Goal: Communication & Community: Ask a question

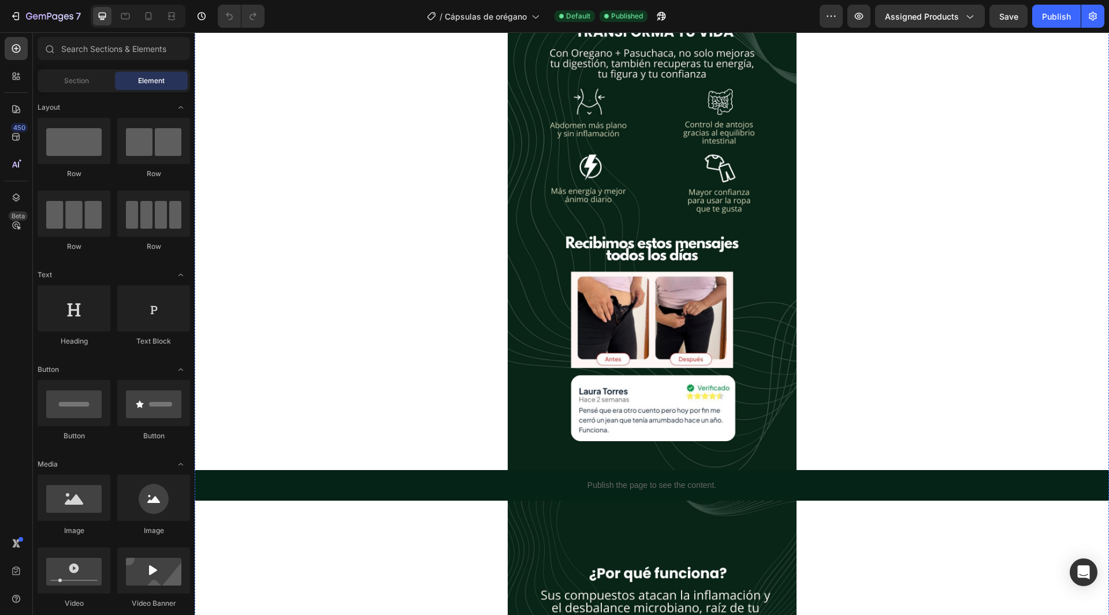
scroll to position [347, 0]
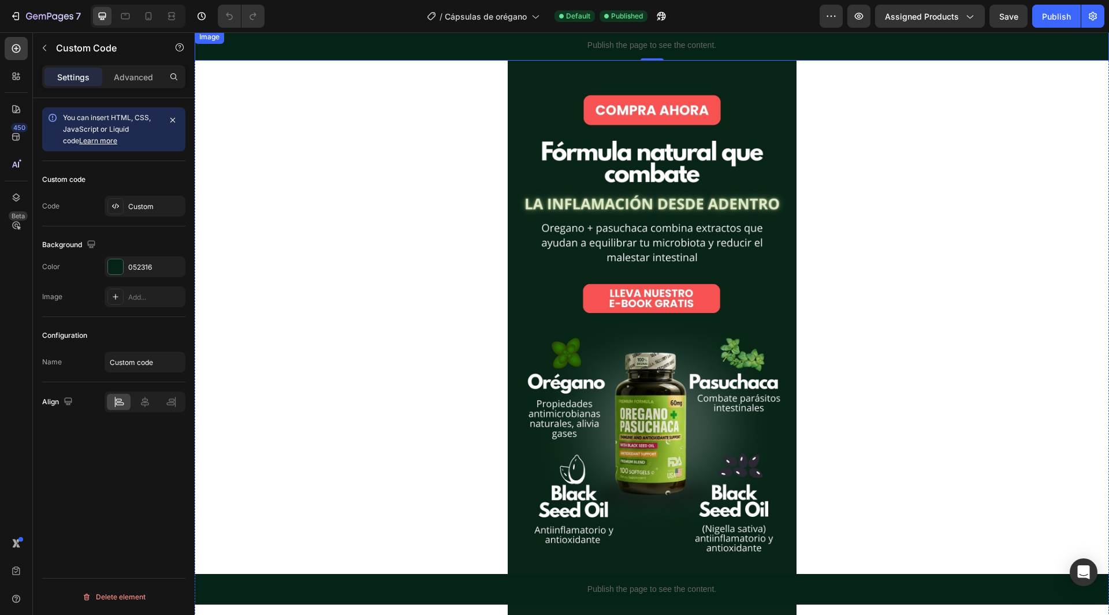
scroll to position [0, 0]
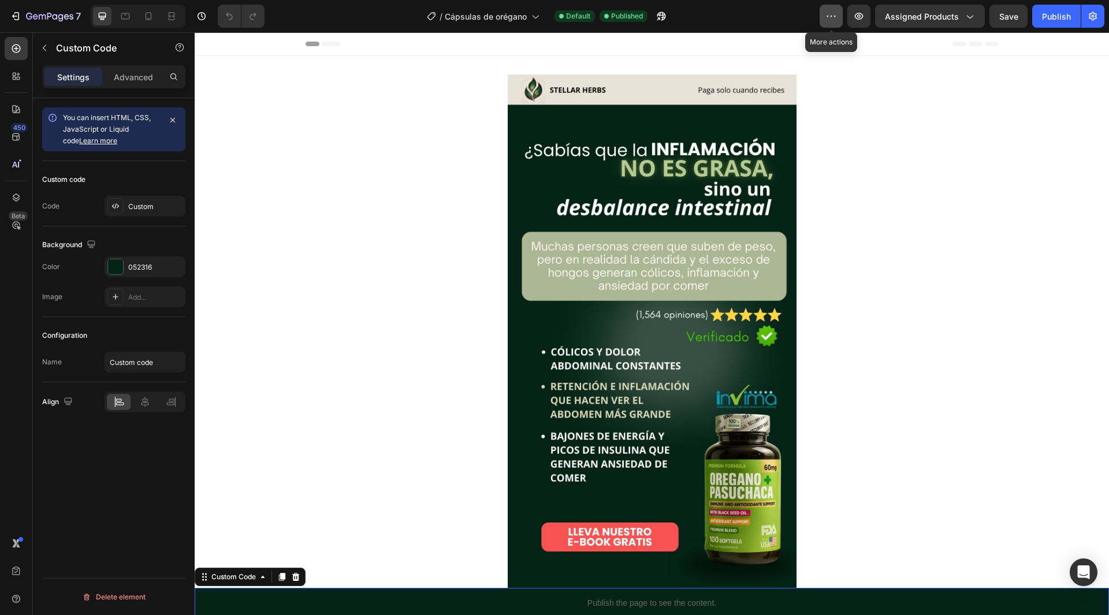
click at [830, 17] on icon "button" at bounding box center [832, 16] width 12 height 12
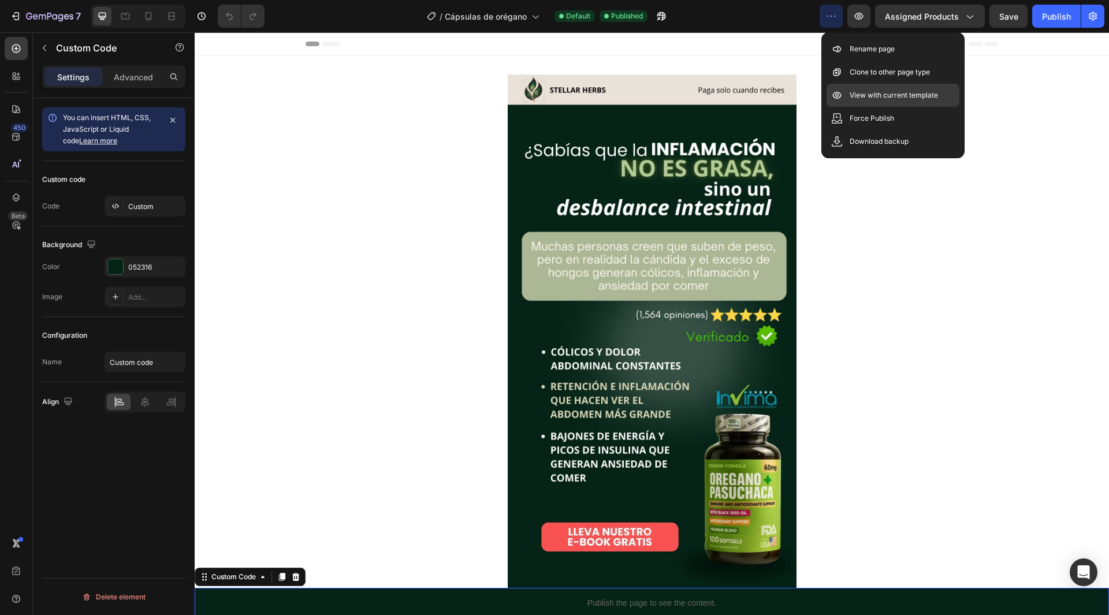
click at [899, 91] on p "View with current template" at bounding box center [894, 96] width 88 height 12
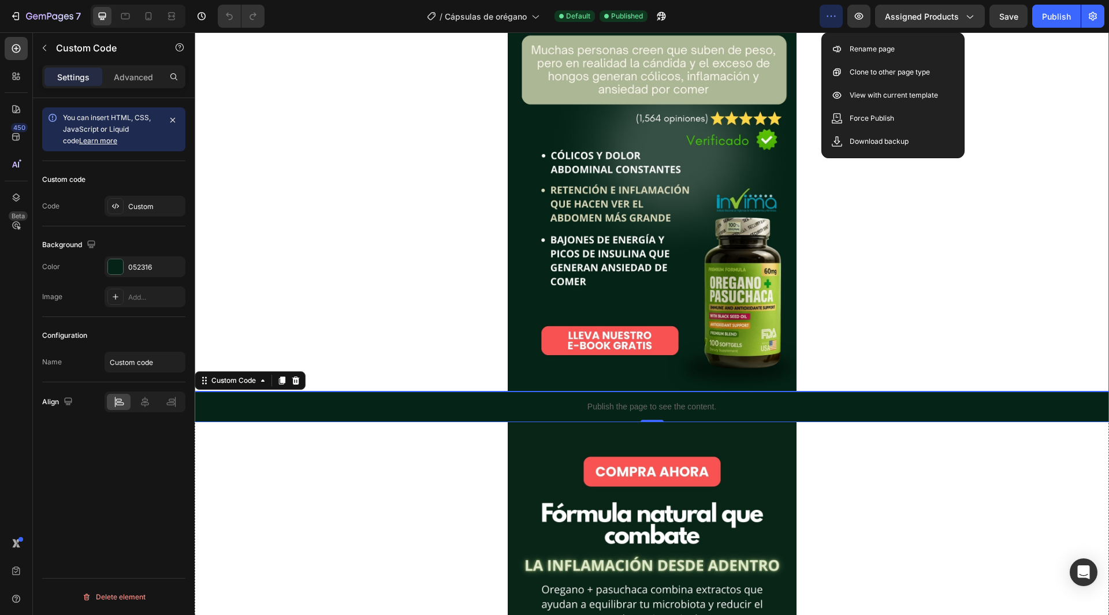
scroll to position [231, 0]
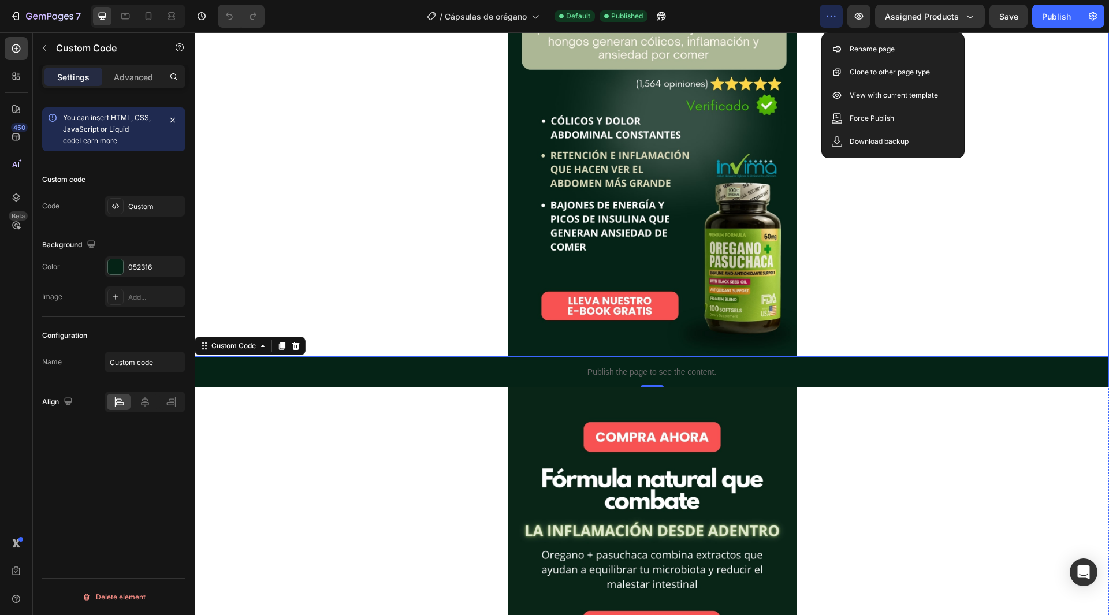
click at [952, 263] on div at bounding box center [652, 100] width 915 height 514
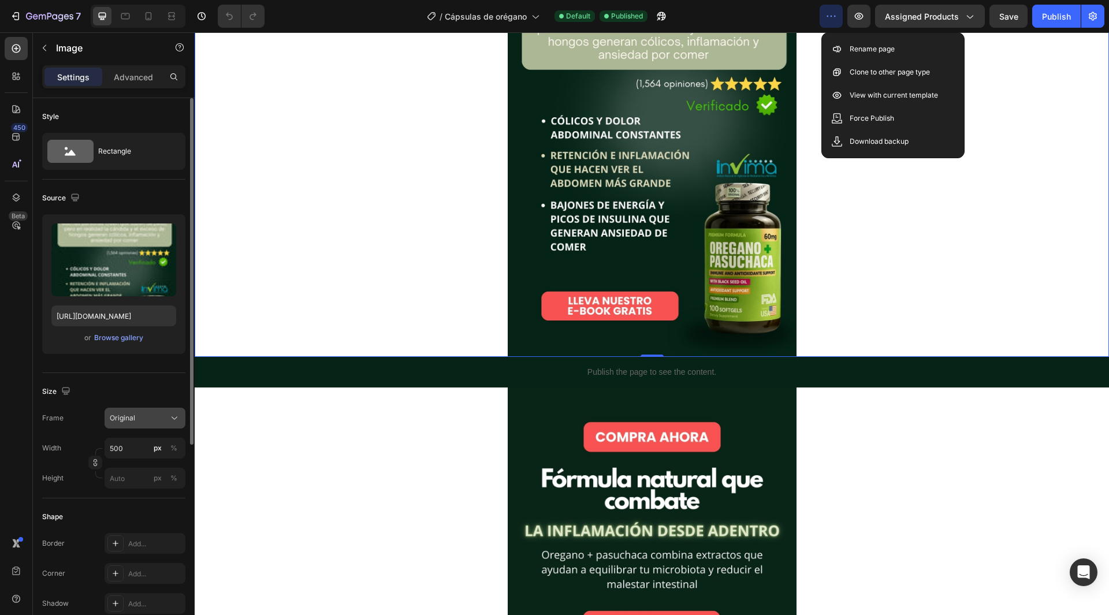
click at [142, 421] on div "Original" at bounding box center [138, 418] width 57 height 10
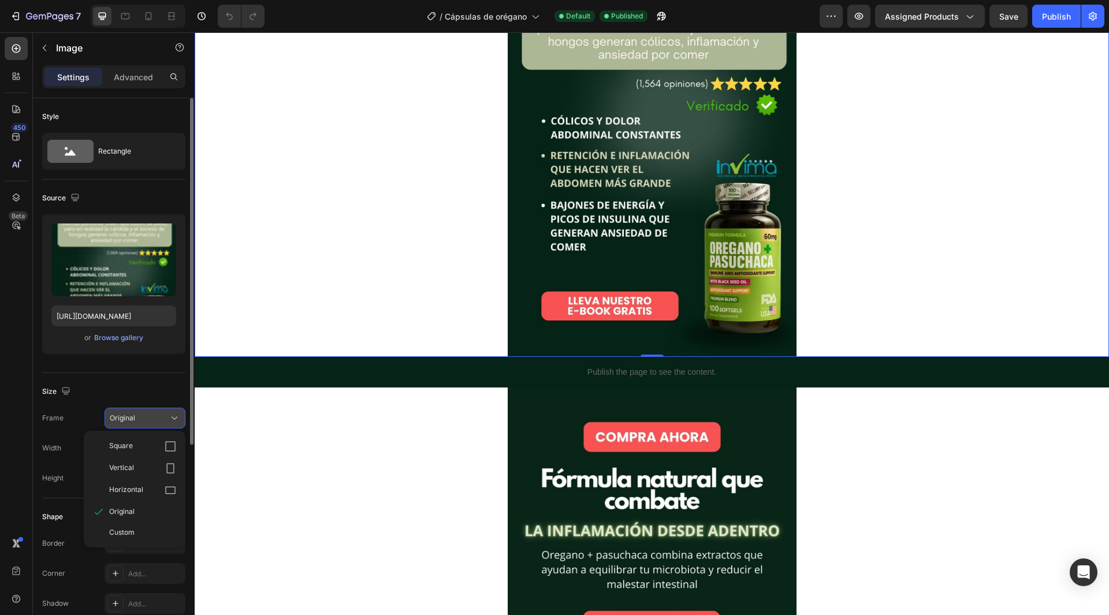
click at [142, 420] on div "Original" at bounding box center [138, 418] width 57 height 10
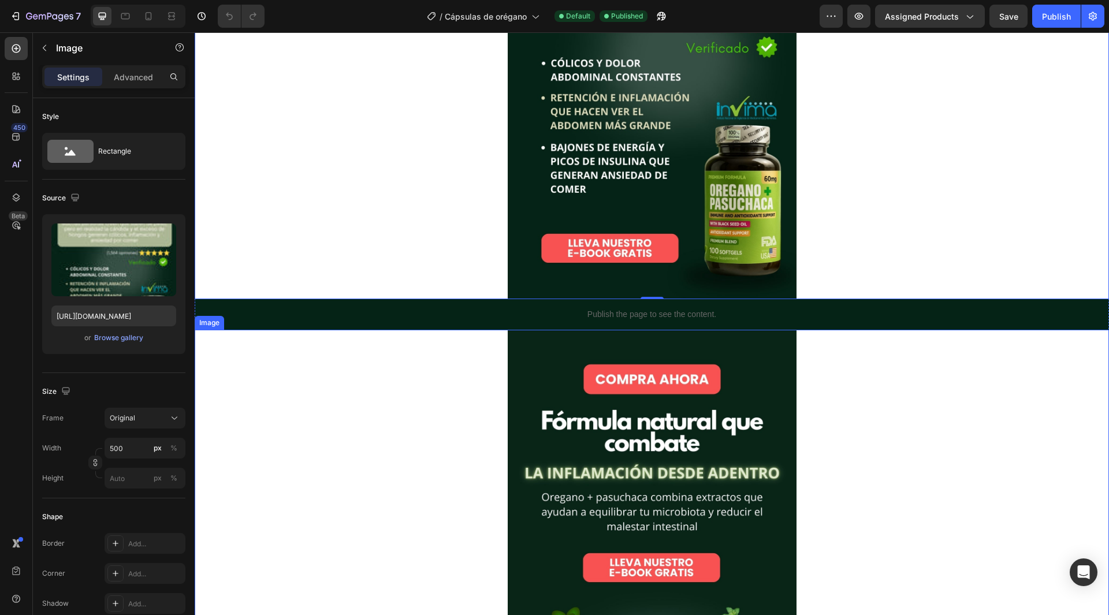
scroll to position [0, 0]
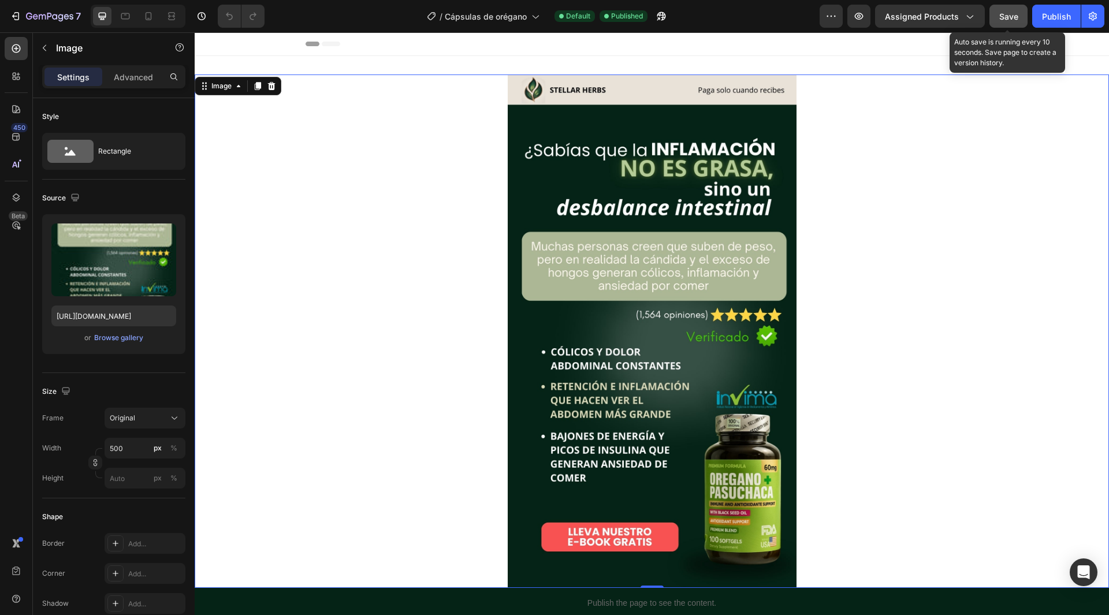
click at [1015, 8] on button "Save" at bounding box center [1009, 16] width 38 height 23
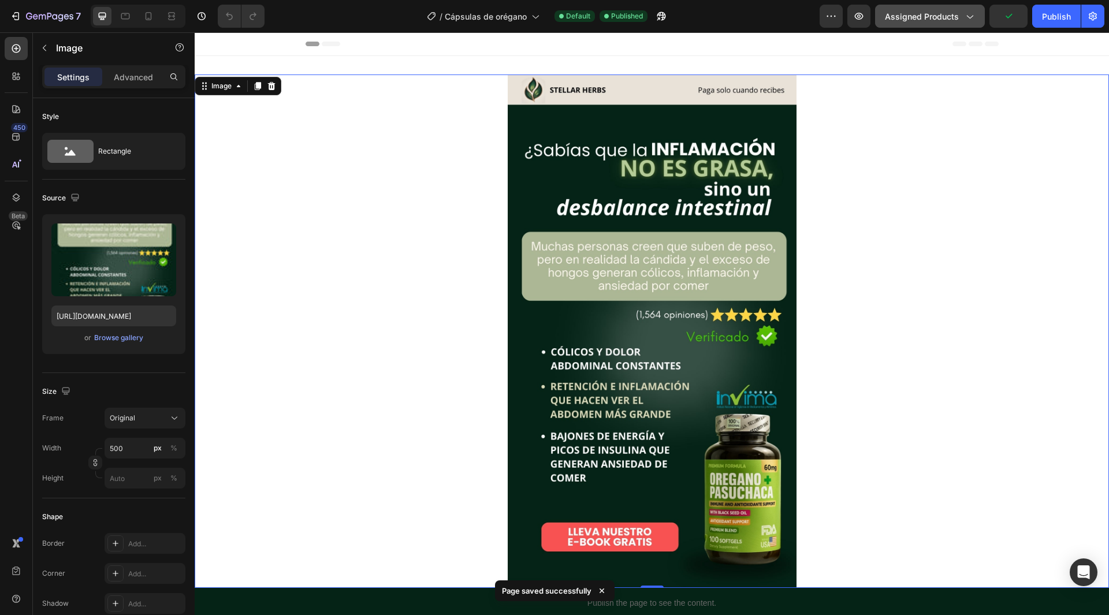
click at [964, 23] on button "Assigned Products" at bounding box center [930, 16] width 110 height 23
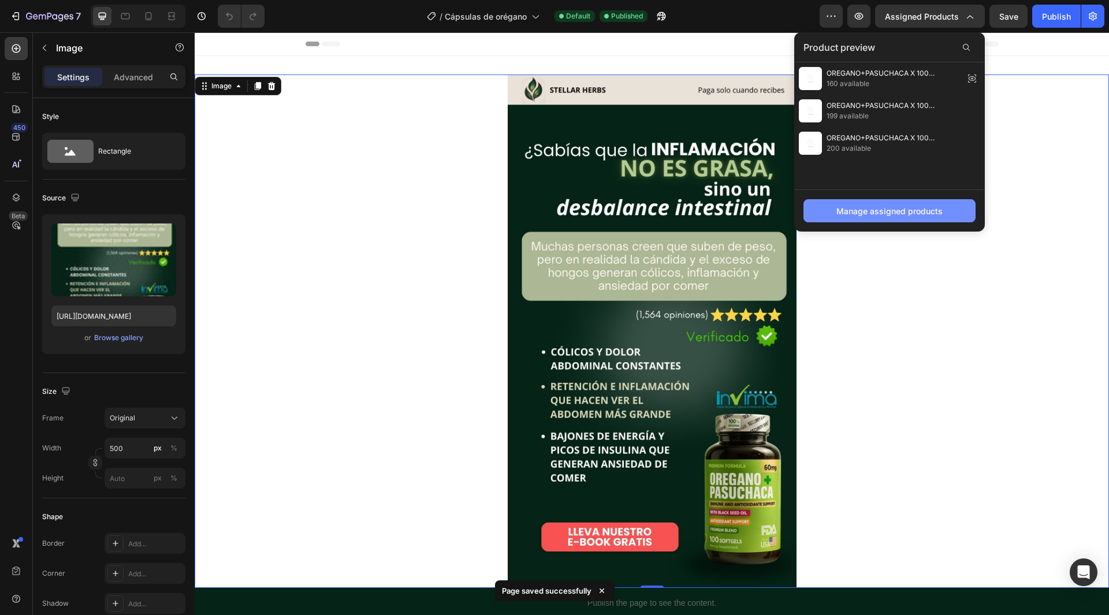
click at [912, 209] on div "Manage assigned products" at bounding box center [890, 211] width 106 height 12
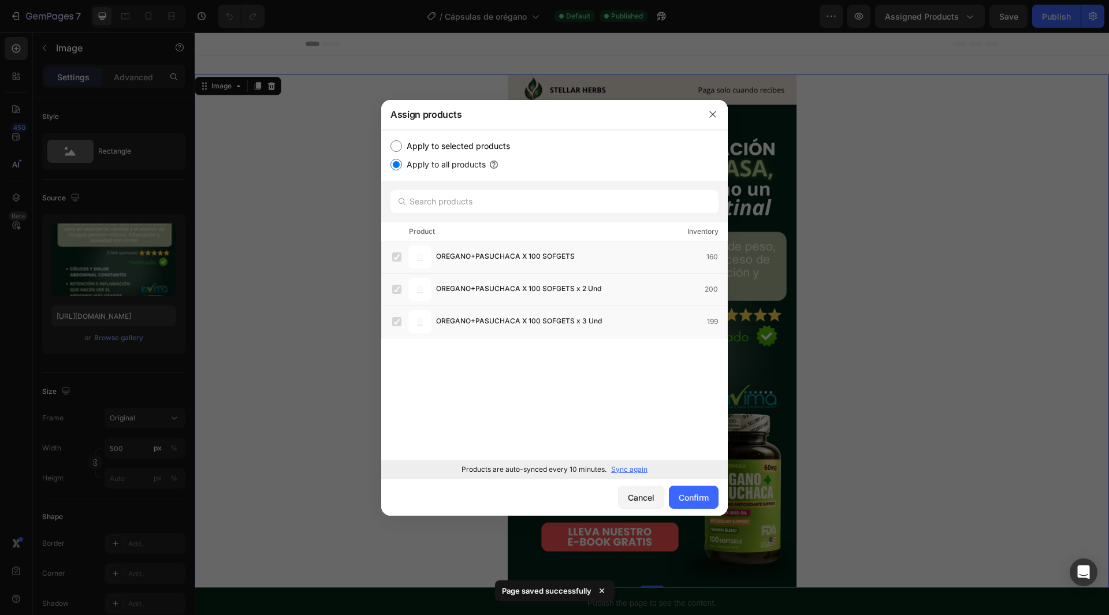
click at [450, 144] on label "Apply to selected products" at bounding box center [456, 146] width 108 height 14
click at [402, 144] on input "Apply to selected products" at bounding box center [397, 146] width 12 height 12
radio input "true"
click at [696, 498] on div "Confirm" at bounding box center [694, 498] width 30 height 12
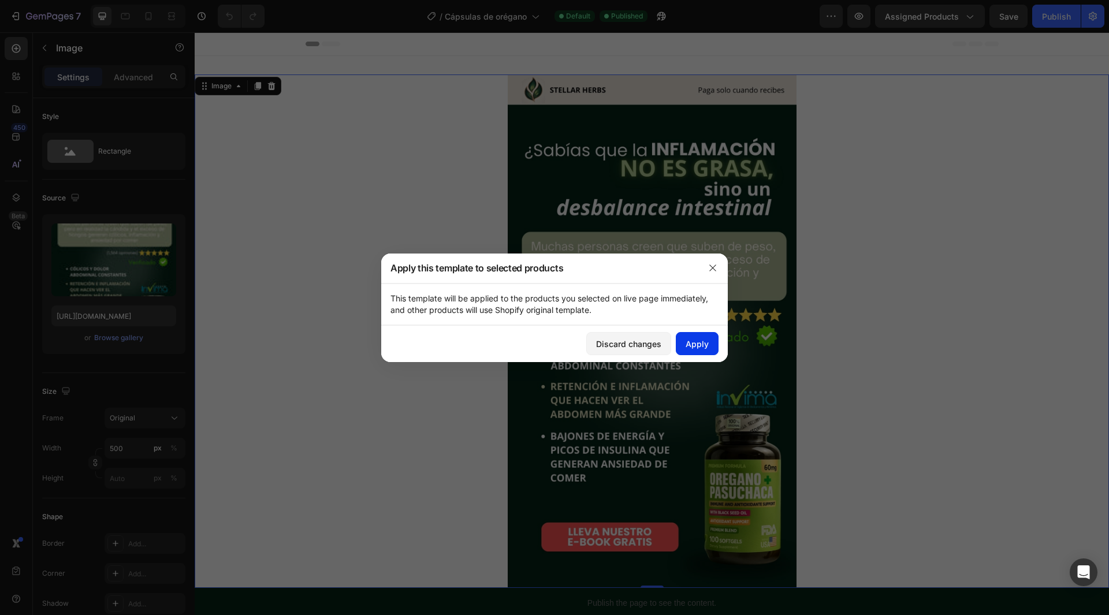
click at [693, 343] on div "Apply" at bounding box center [697, 344] width 23 height 12
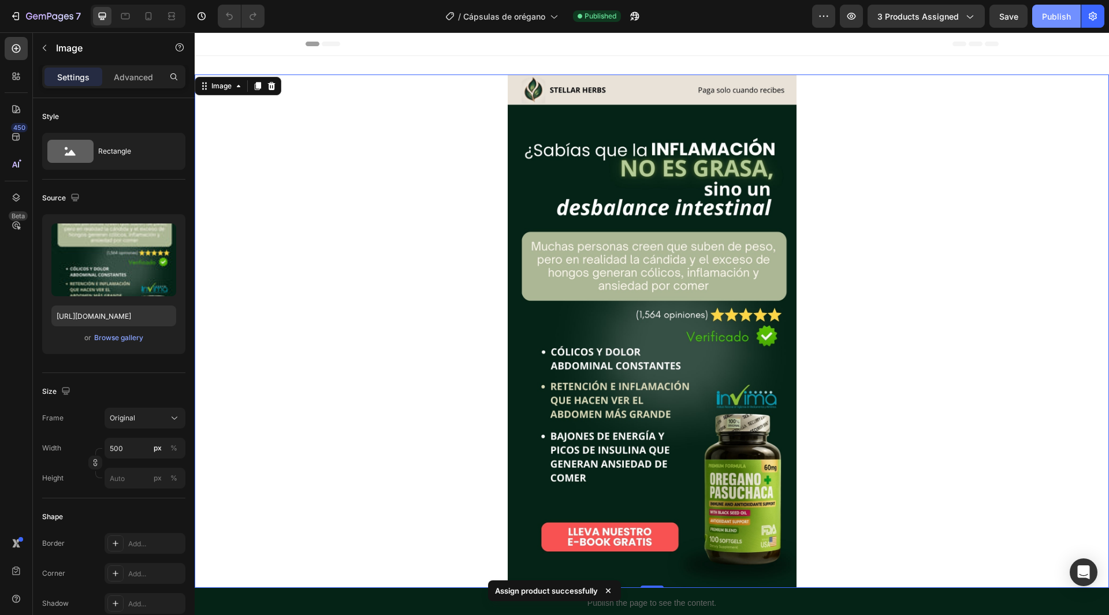
click at [1057, 21] on div "Publish" at bounding box center [1056, 16] width 29 height 12
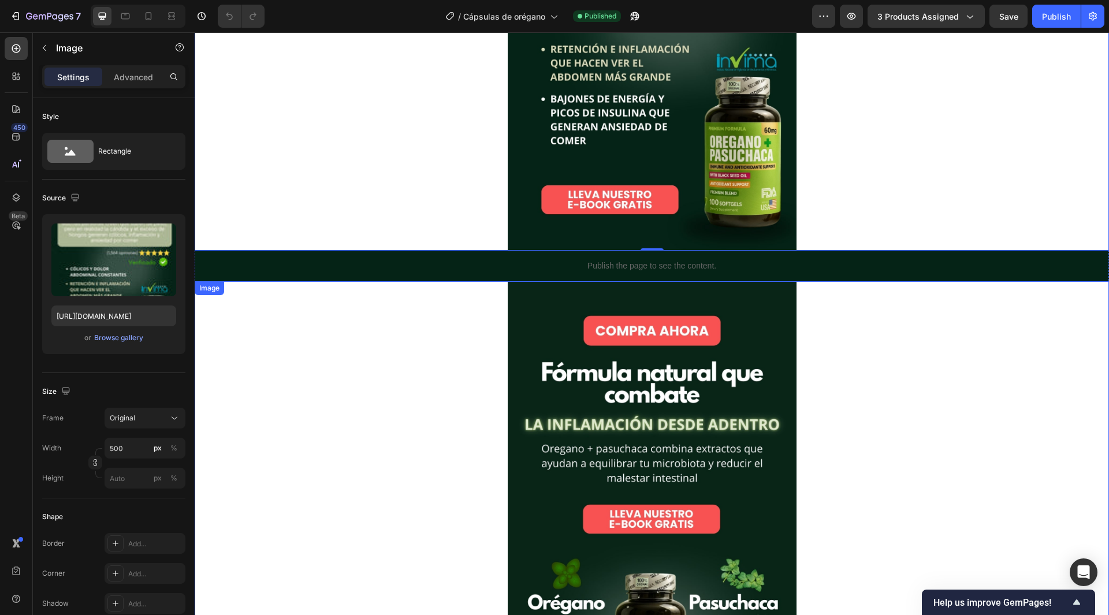
scroll to position [173, 0]
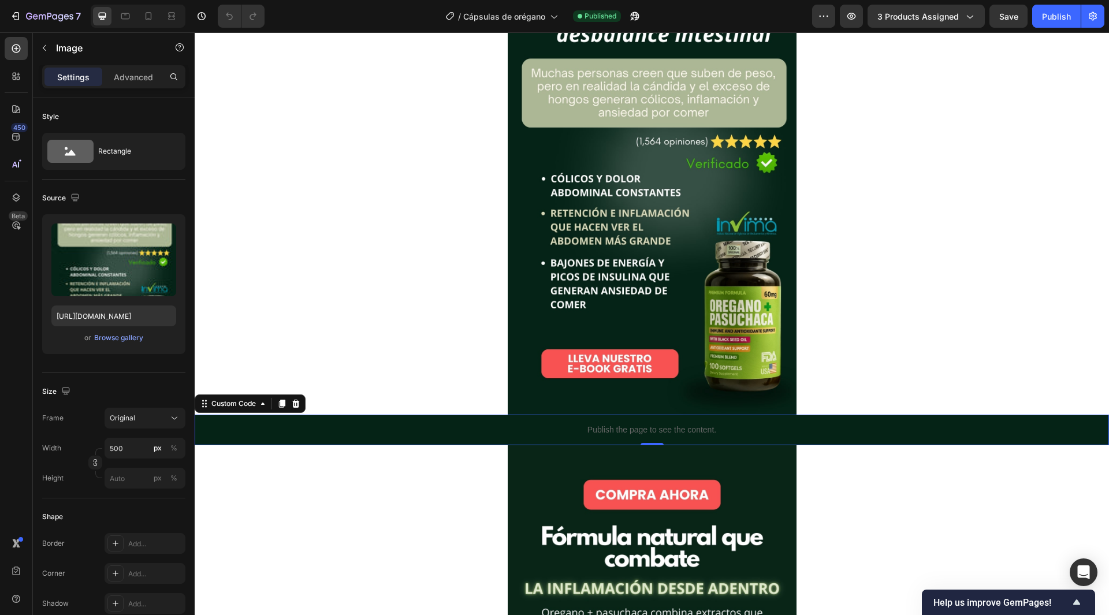
click at [442, 430] on p "Publish the page to see the content." at bounding box center [652, 430] width 915 height 12
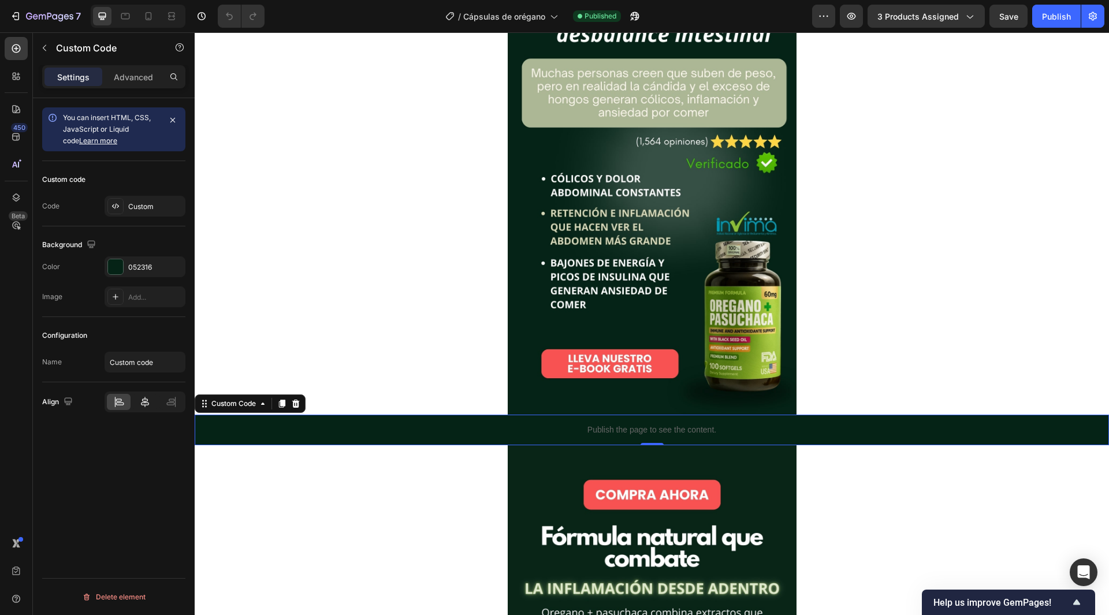
click at [148, 404] on icon at bounding box center [145, 402] width 12 height 12
click at [170, 407] on icon at bounding box center [171, 402] width 12 height 12
click at [124, 403] on icon at bounding box center [119, 402] width 12 height 12
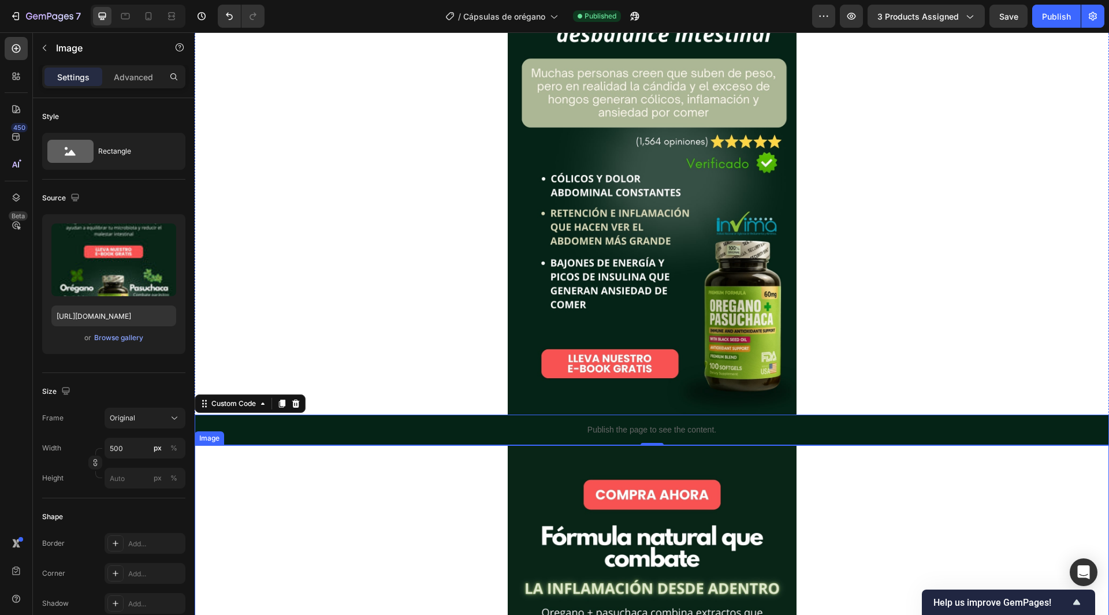
click at [418, 431] on p "Publish the page to see the content." at bounding box center [652, 430] width 915 height 12
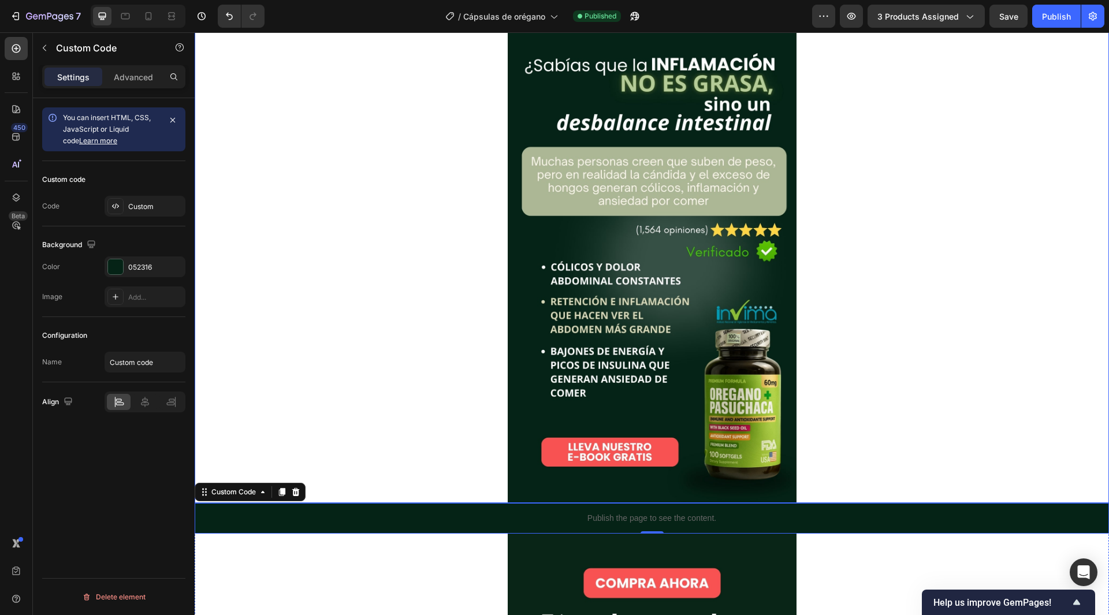
scroll to position [0, 0]
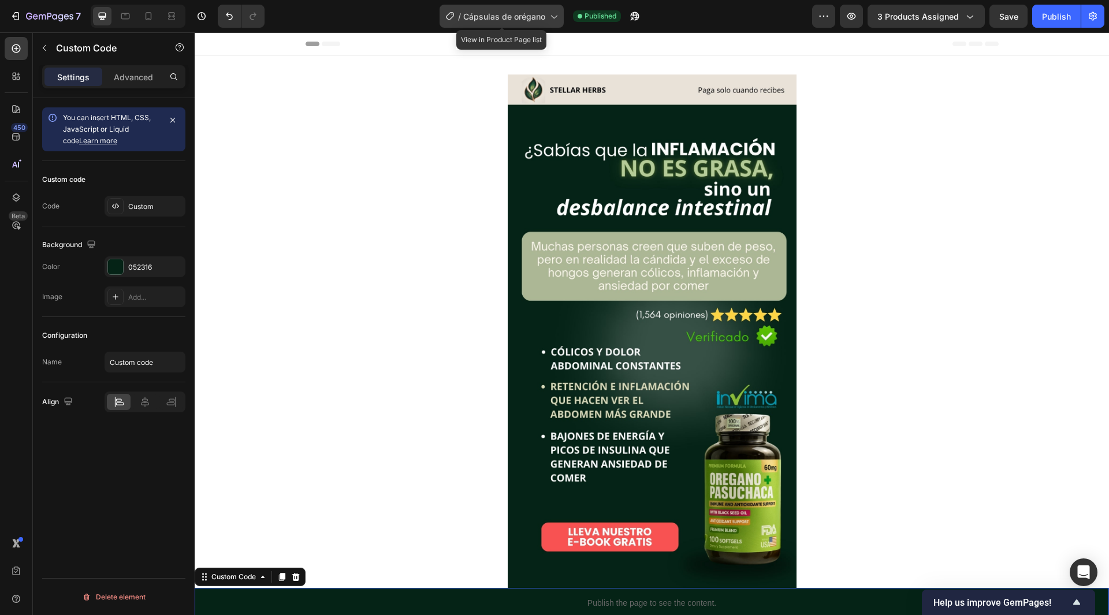
click at [550, 15] on icon at bounding box center [554, 16] width 12 height 12
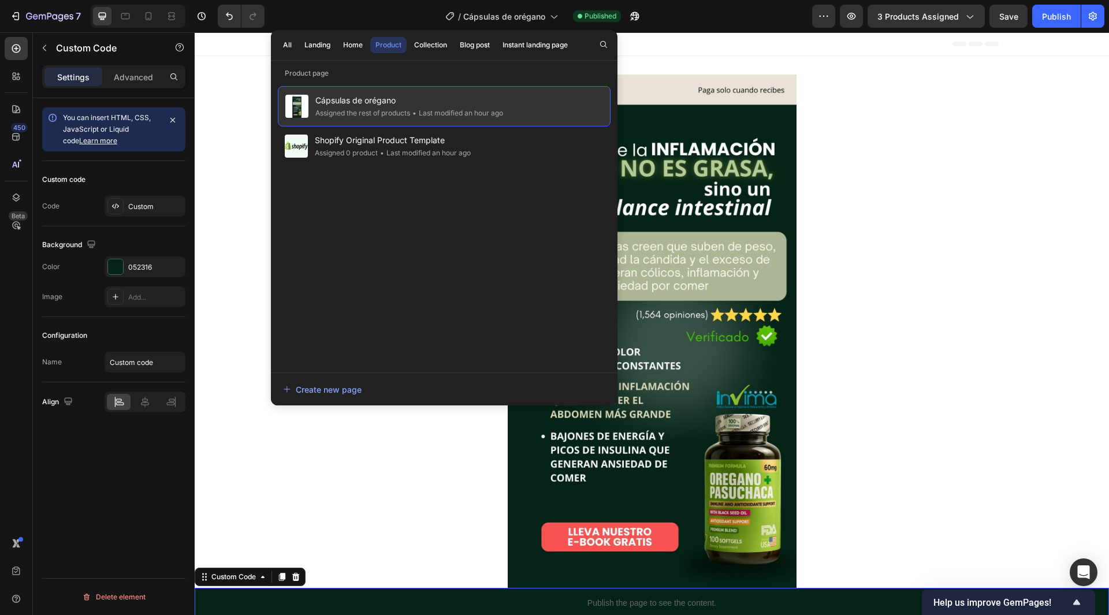
click at [541, 105] on div "Cápsulas de orégano Assigned the rest of products • Last modified an hour ago" at bounding box center [444, 106] width 333 height 40
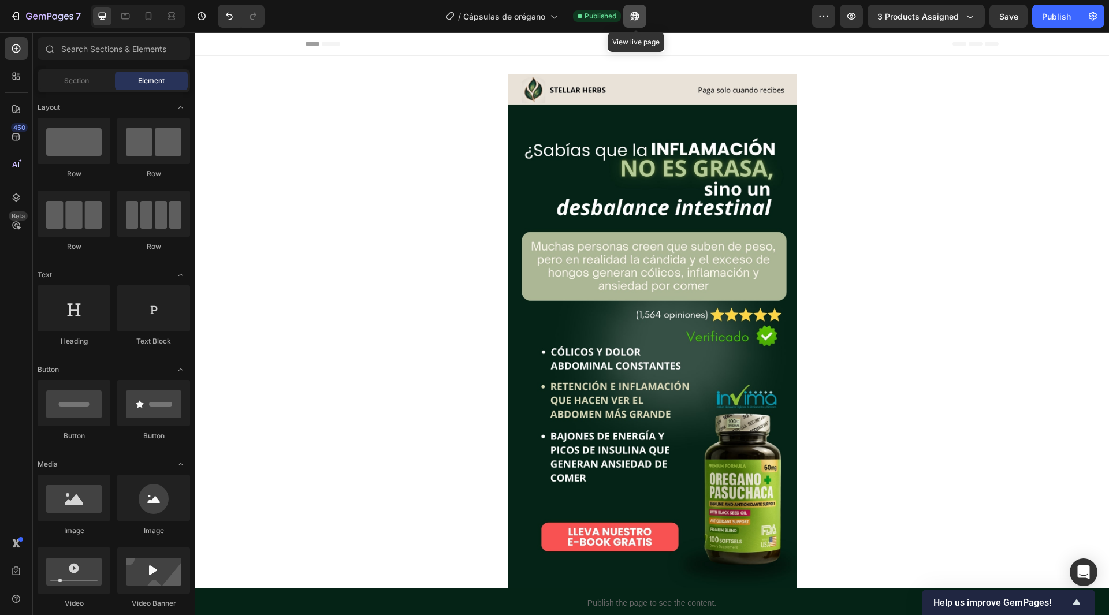
click at [635, 15] on icon "button" at bounding box center [635, 16] width 9 height 9
click at [90, 79] on div "Section" at bounding box center [76, 81] width 73 height 18
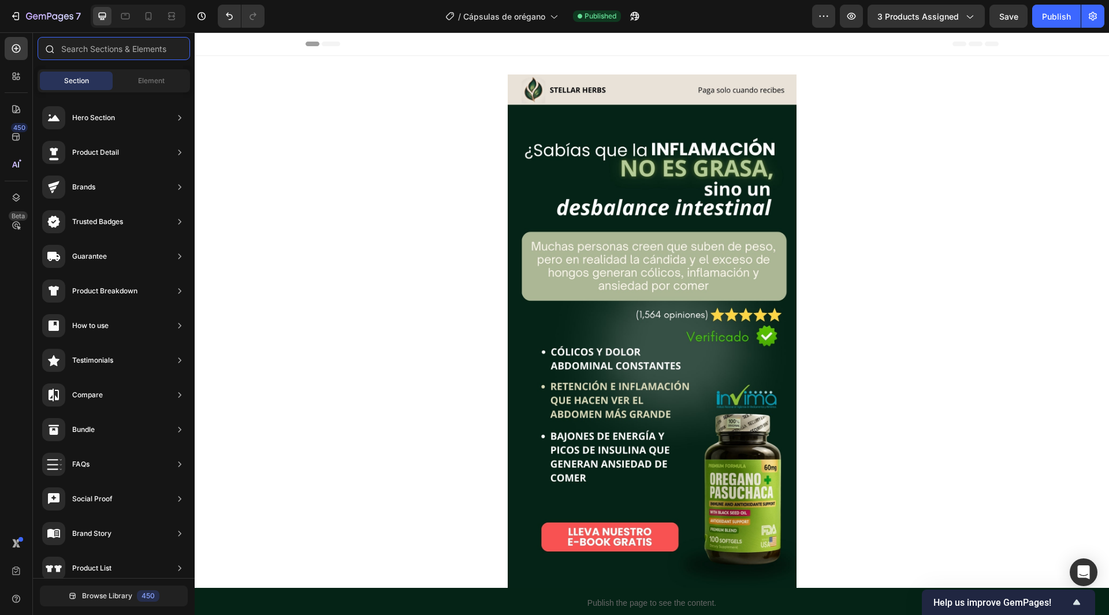
click at [148, 47] on input "text" at bounding box center [114, 48] width 153 height 23
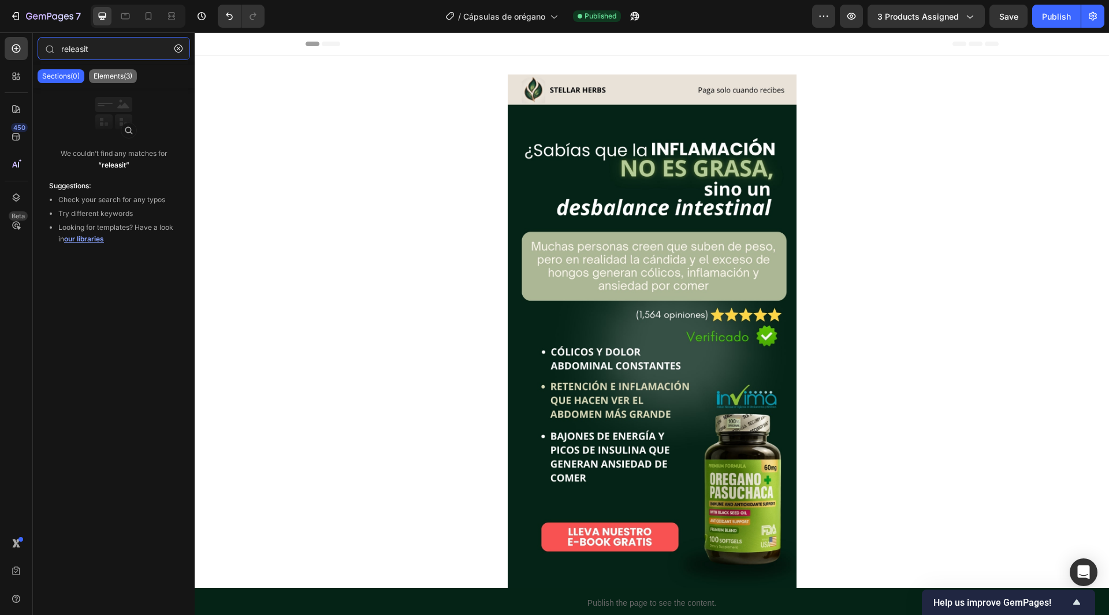
type input "releasit"
click at [117, 81] on div "Elements(3)" at bounding box center [113, 76] width 48 height 14
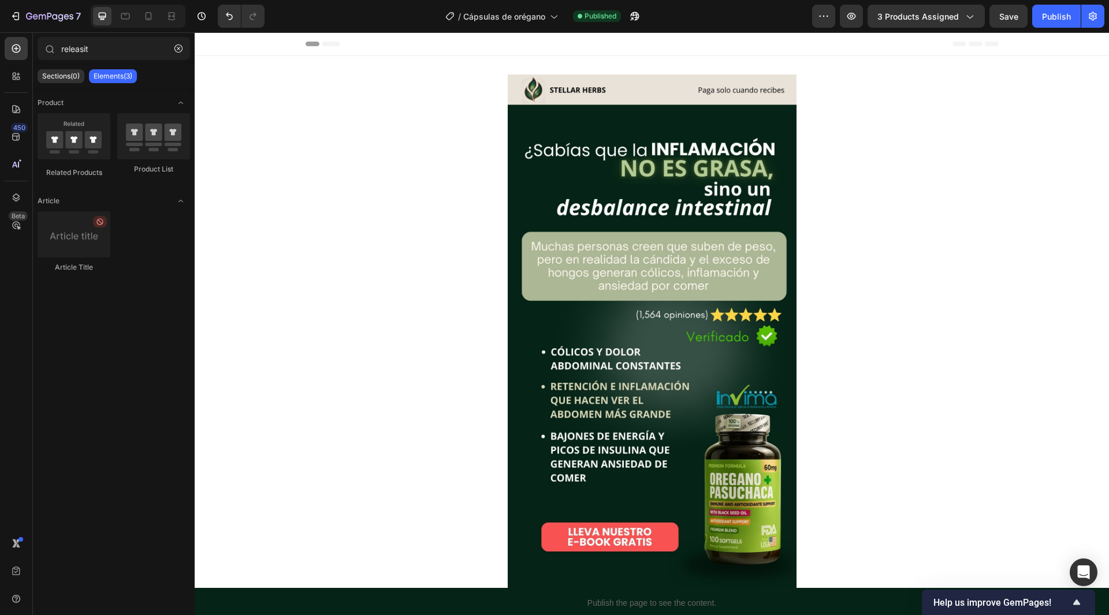
click at [211, 40] on icon at bounding box center [208, 44] width 8 height 8
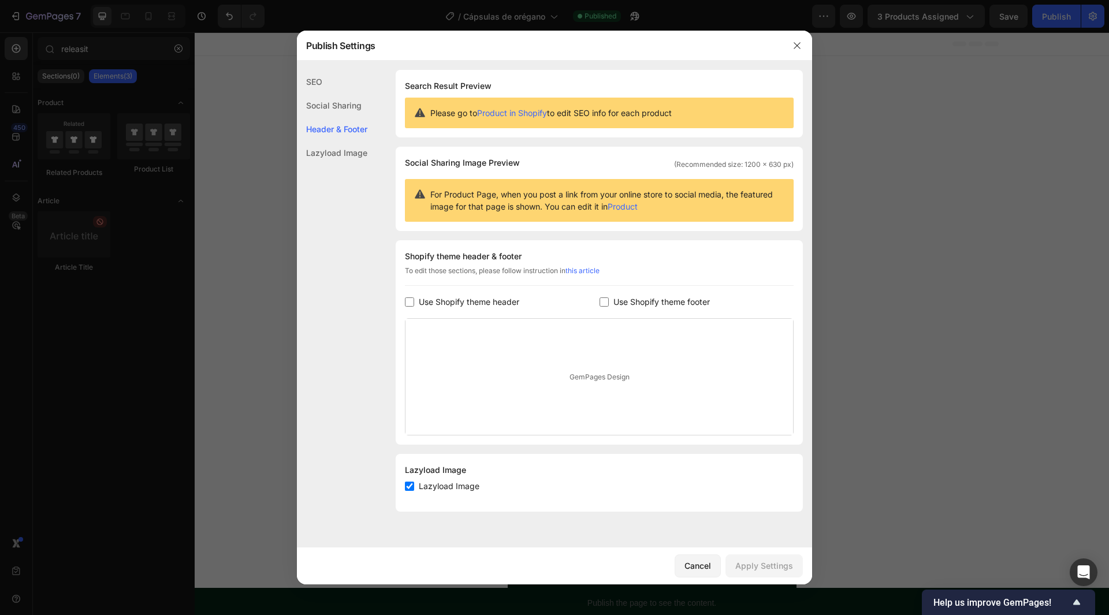
click at [203, 96] on div at bounding box center [554, 307] width 1109 height 615
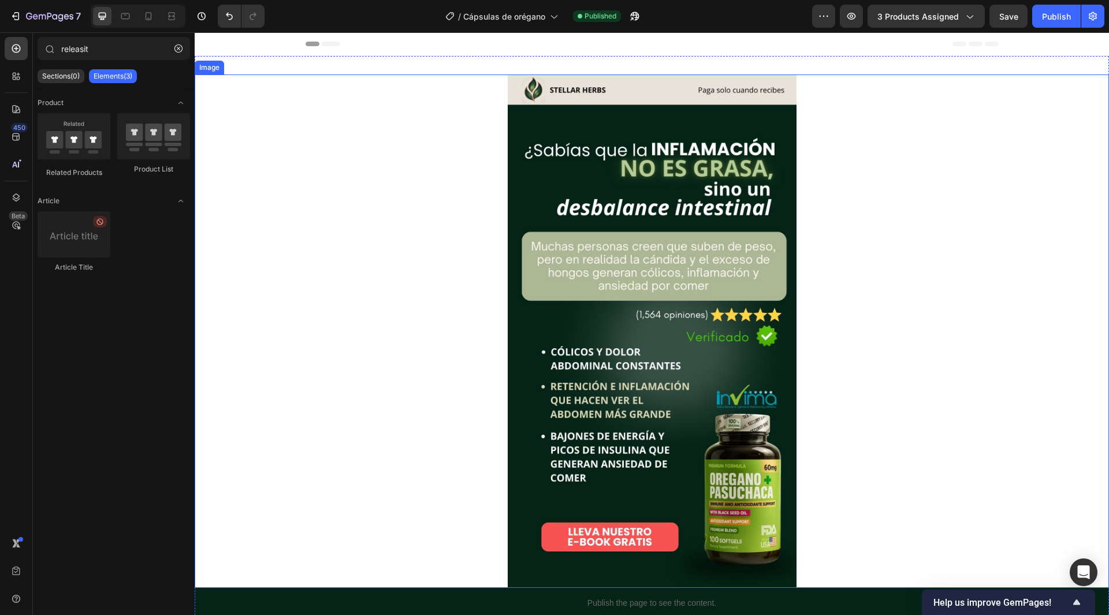
click at [642, 194] on img at bounding box center [652, 332] width 289 height 514
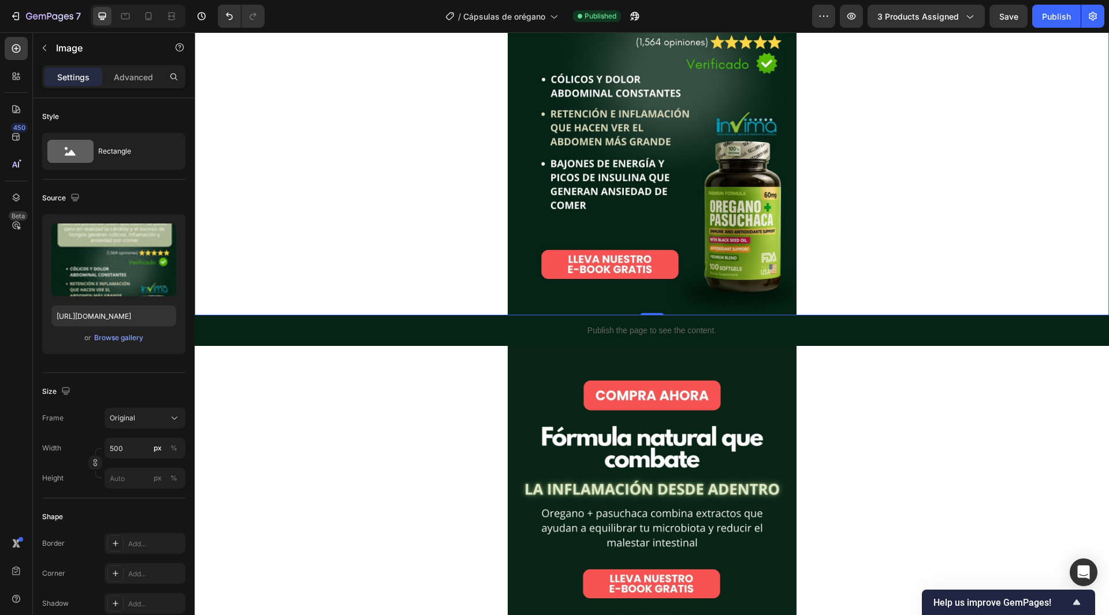
scroll to position [289, 0]
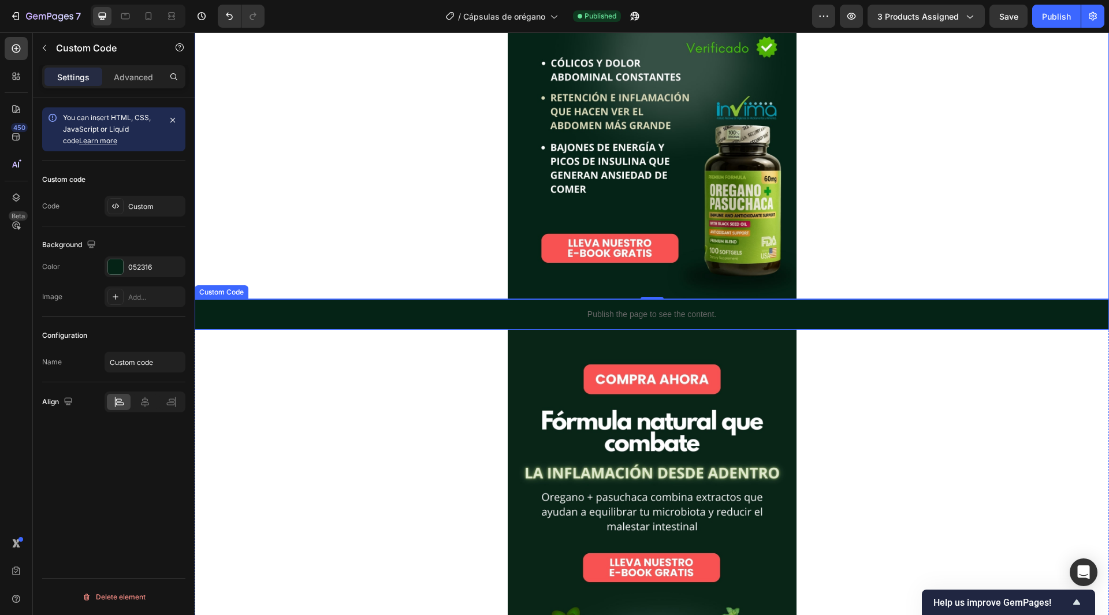
click at [687, 313] on p "Publish the page to see the content." at bounding box center [652, 315] width 915 height 12
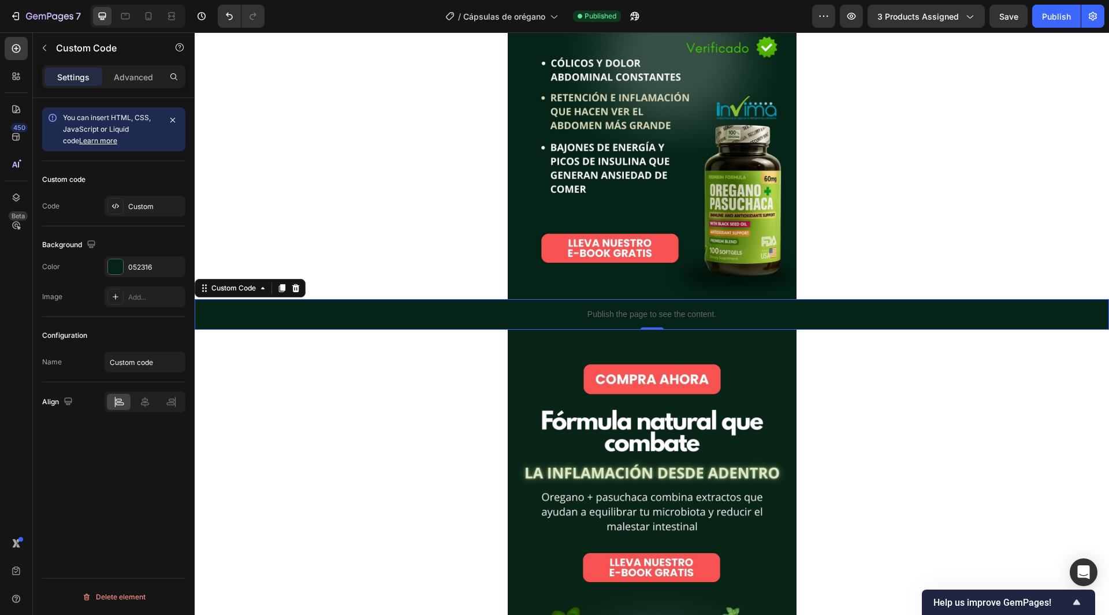
click at [136, 127] on span "You can insert HTML, CSS, JavaScript or Liquid code Learn more" at bounding box center [107, 129] width 88 height 32
click at [89, 179] on div "Custom code" at bounding box center [113, 179] width 143 height 18
click at [72, 179] on div "Custom code" at bounding box center [63, 179] width 43 height 10
click at [137, 216] on div "Custom" at bounding box center [145, 206] width 81 height 21
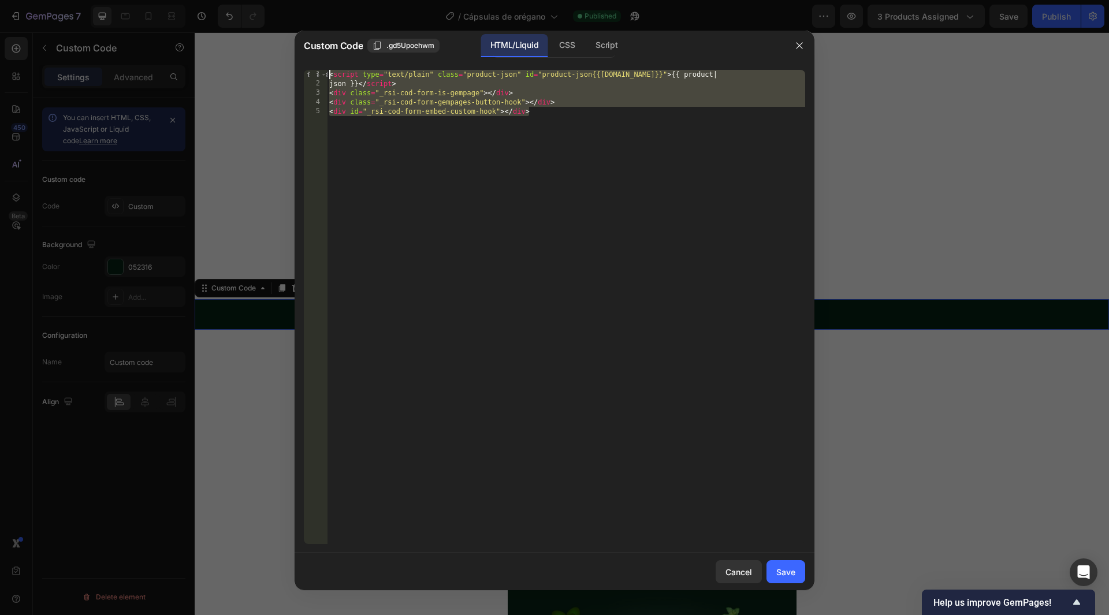
drag, startPoint x: 567, startPoint y: 143, endPoint x: 325, endPoint y: 65, distance: 254.2
click at [325, 65] on div "<div id="_rsi-cod-form-embed-custom-hook"></div> 1 2 3 4 5 < script type = "tex…" at bounding box center [555, 307] width 520 height 493
type textarea "<script type="text/plain" class="product-json" id="product-json{{[DOMAIN_NAME]}…"
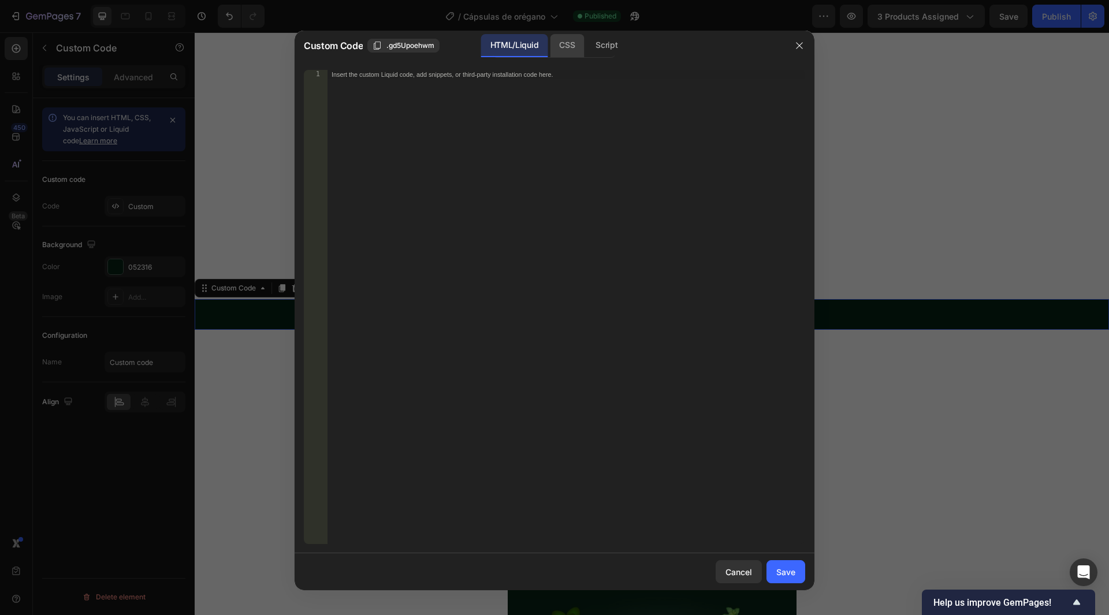
click at [558, 48] on div "CSS" at bounding box center [567, 45] width 34 height 23
click at [551, 125] on div "Insert the CSS code to style your content here." at bounding box center [566, 316] width 478 height 493
paste textarea "<div id="_rsi-cod-form-embed-custom-hook"></div>"
type textarea "<div id="_rsi-cod-form-embed-custom-hook"></div>"
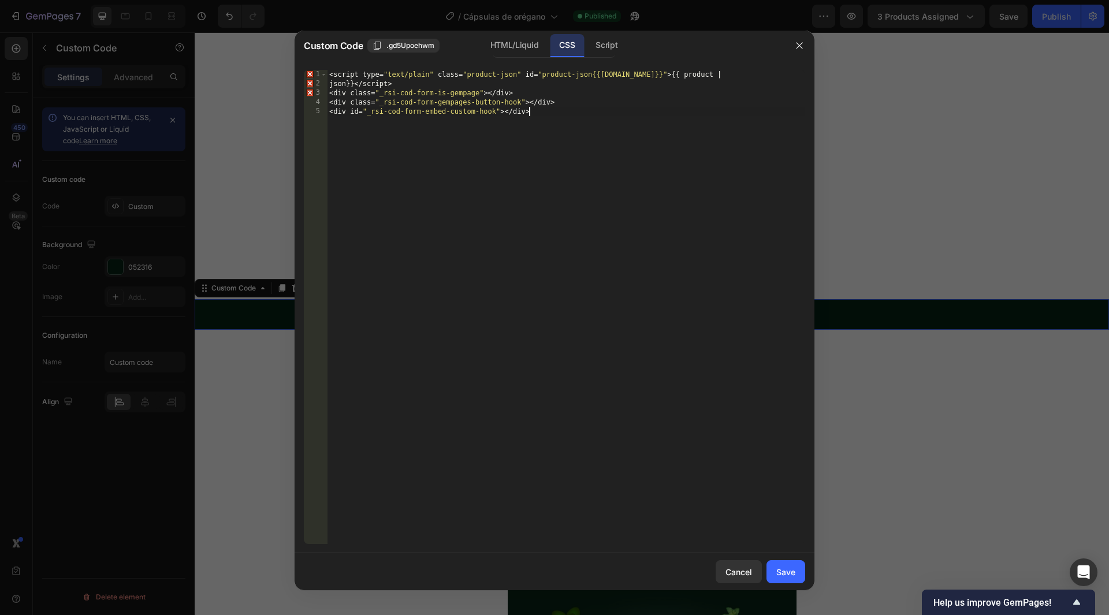
click at [662, 361] on div "< script type = " text/plain " class = " product-json " id = " product-json{{[D…" at bounding box center [566, 316] width 478 height 493
click at [601, 47] on div "Script" at bounding box center [606, 45] width 40 height 23
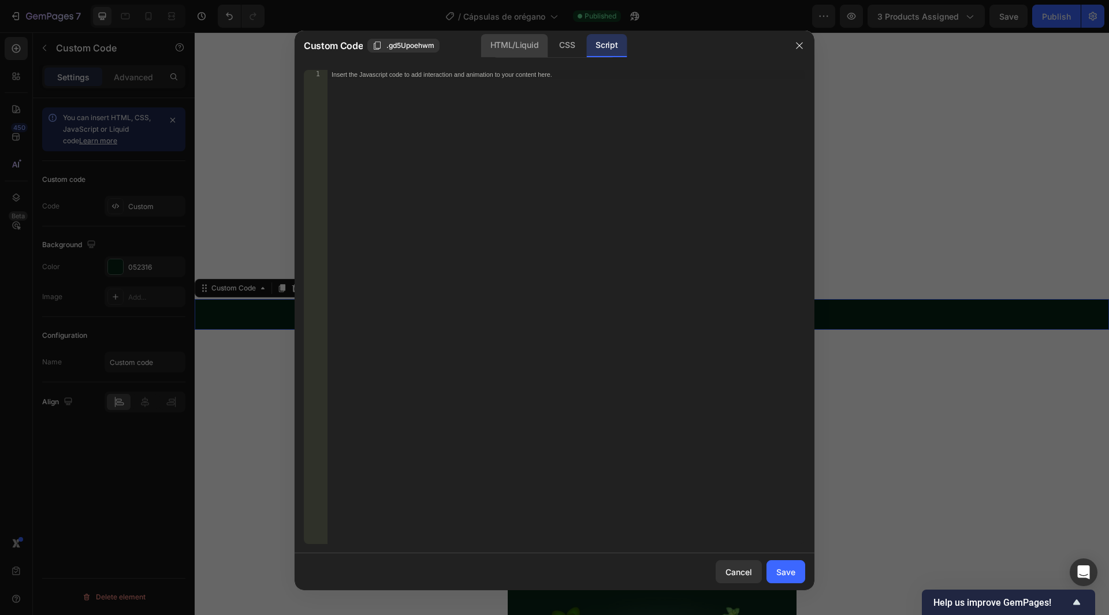
click at [530, 54] on div "HTML/Liquid" at bounding box center [514, 45] width 66 height 23
click at [512, 108] on div "Insert the custom Liquid code, add snippets, or third-party installation code h…" at bounding box center [566, 316] width 478 height 493
paste textarea "<div id="_rsi-cod-form-embed-custom-hook"></div>"
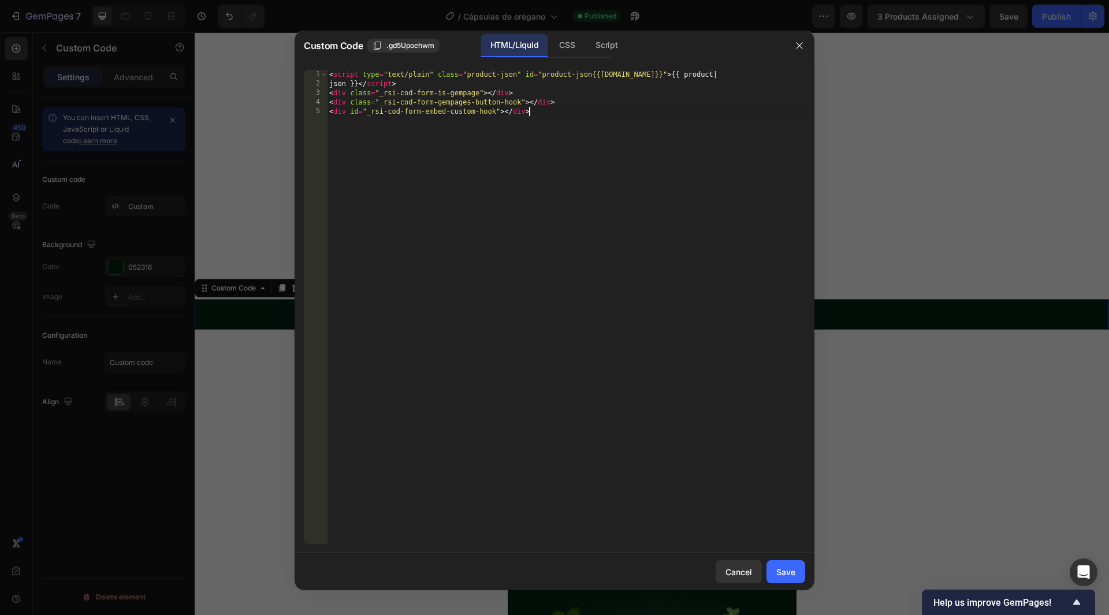
drag, startPoint x: 550, startPoint y: 245, endPoint x: 554, endPoint y: 271, distance: 26.3
click at [551, 250] on div "< script type = "text/plain" class = "product-json" id = "product-json{{[DOMAIN…" at bounding box center [566, 316] width 478 height 493
click at [567, 40] on div "CSS" at bounding box center [567, 45] width 34 height 23
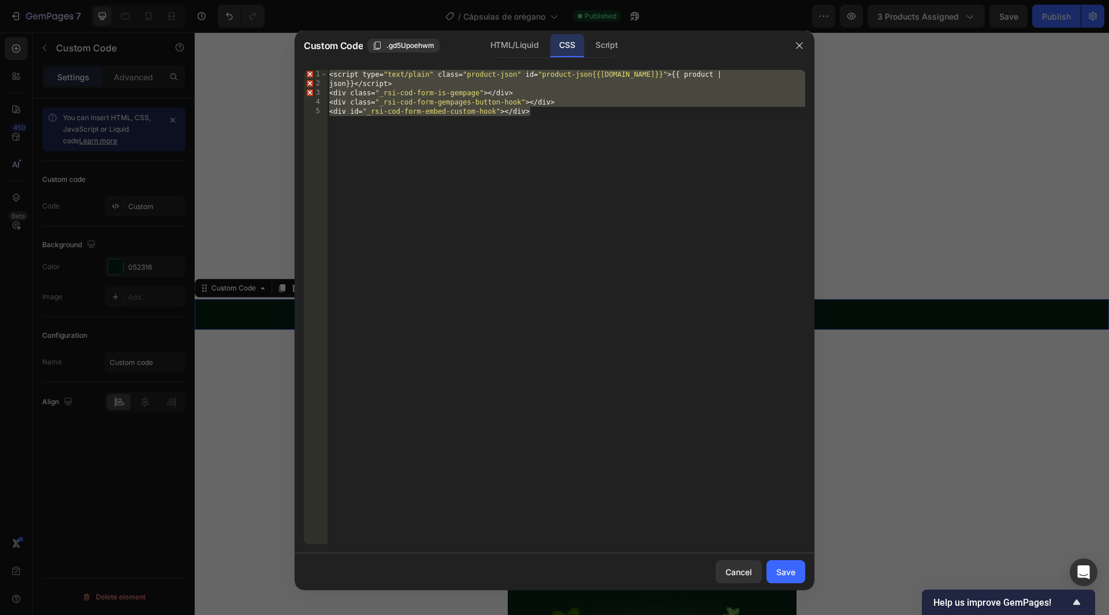
click at [590, 171] on div "< script type = " text/plain " class = " product-json " id = " product-json{{[D…" at bounding box center [566, 307] width 478 height 474
drag, startPoint x: 586, startPoint y: 162, endPoint x: 321, endPoint y: 54, distance: 286.1
click at [321, 54] on div "Custom Code .gd5Upoehwm HTML/Liquid CSS Script <div id="_rsi-cod-form-embed-cus…" at bounding box center [555, 311] width 520 height 560
type textarea "<script type="text/plain" class="product-json" id="product-json{{[DOMAIN_NAME]}…"
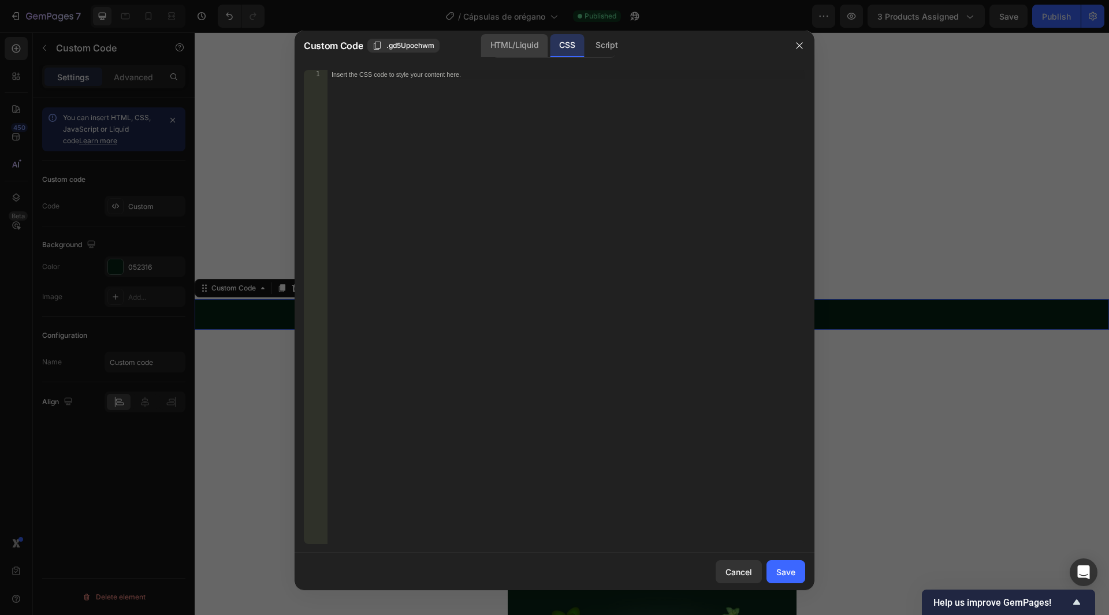
click at [520, 49] on div "HTML/Liquid" at bounding box center [514, 45] width 66 height 23
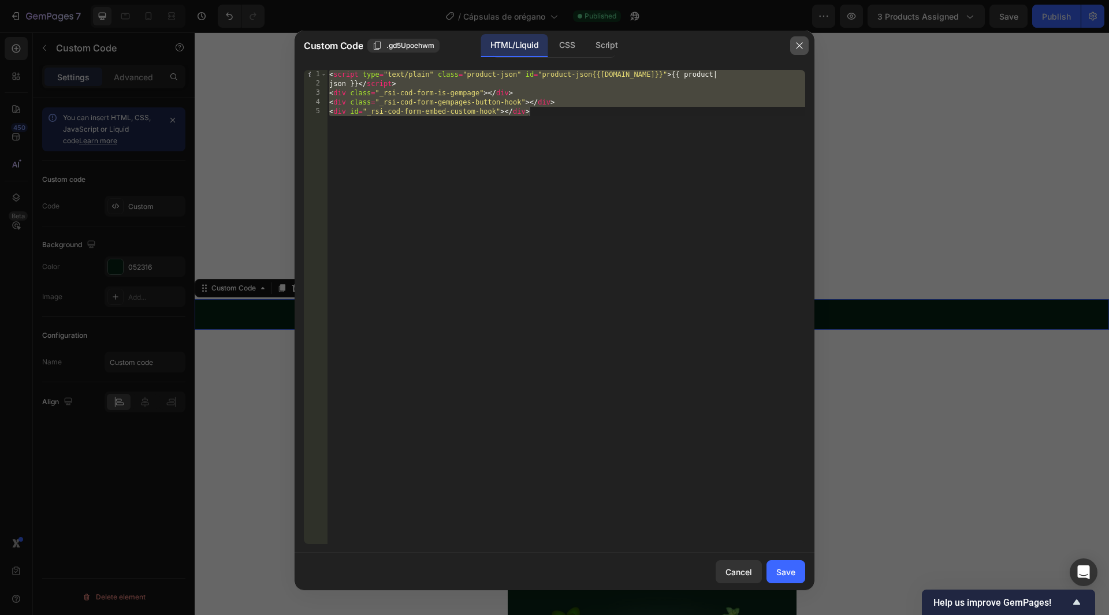
click at [800, 52] on button "button" at bounding box center [799, 45] width 18 height 18
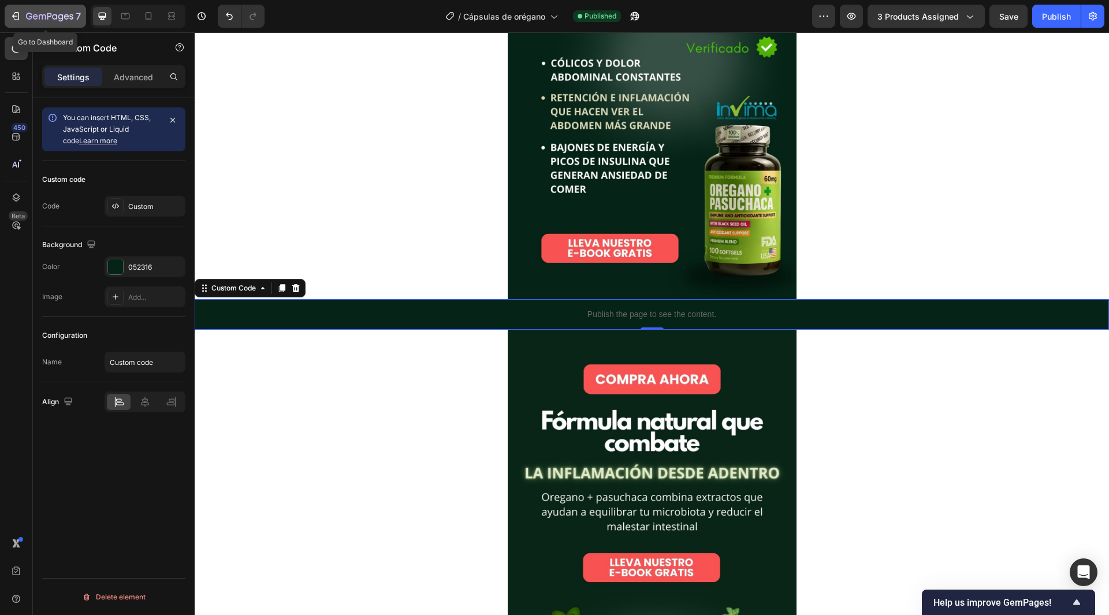
click at [65, 20] on icon "button" at bounding box center [49, 17] width 47 height 10
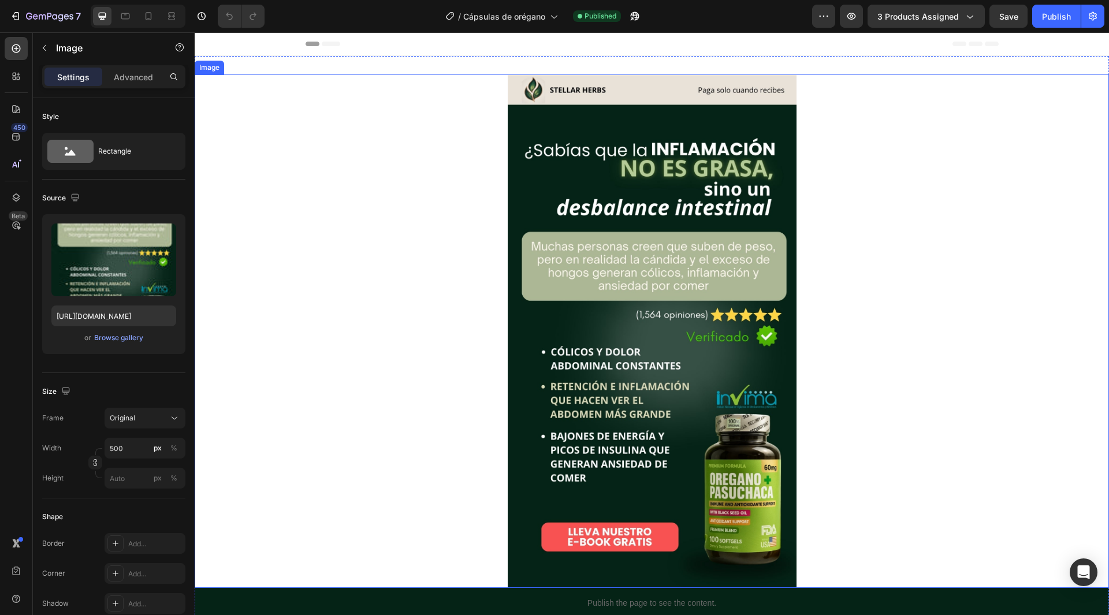
click at [999, 288] on div at bounding box center [652, 332] width 915 height 514
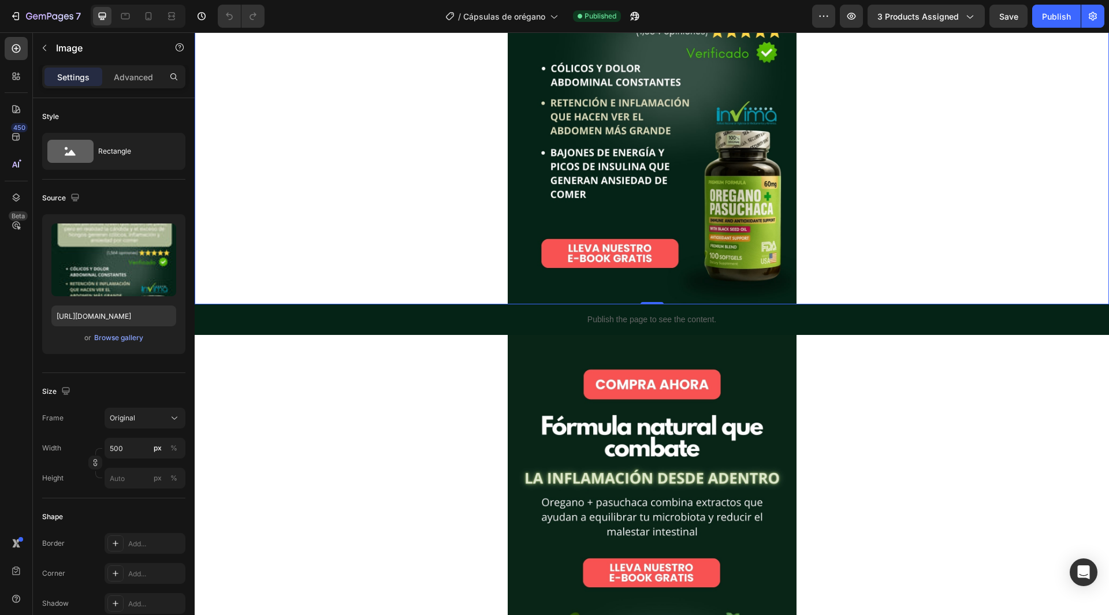
scroll to position [289, 0]
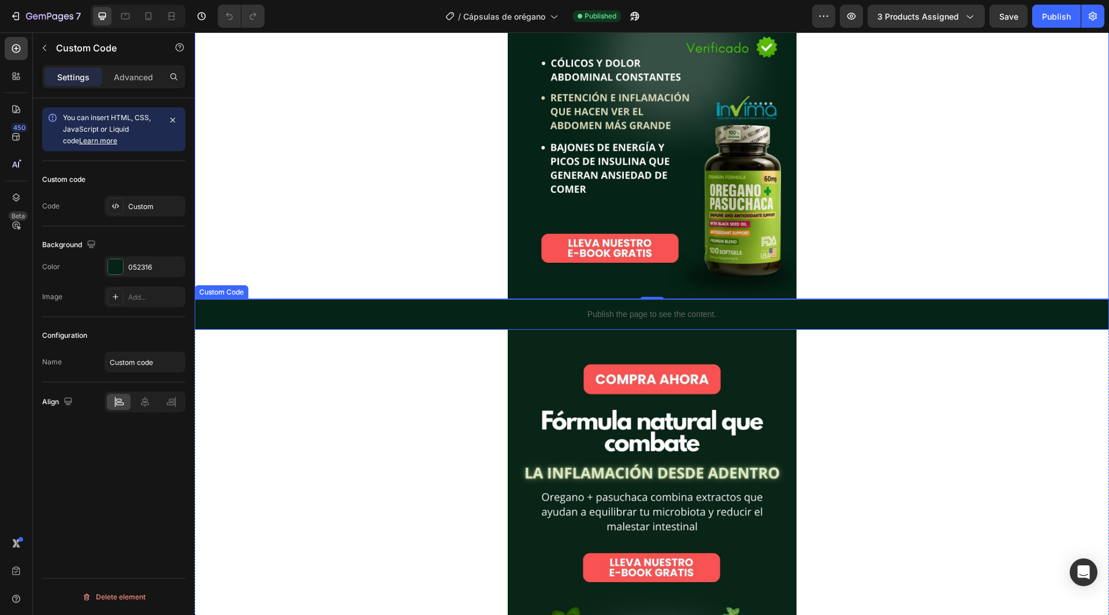
click at [571, 317] on p "Publish the page to see the content." at bounding box center [652, 315] width 915 height 12
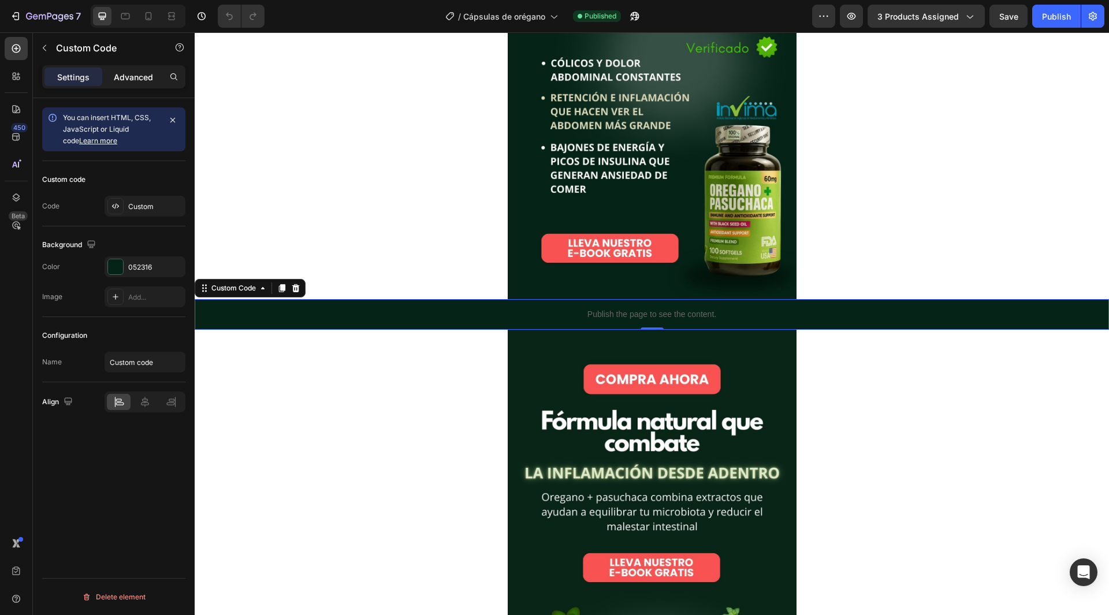
click at [138, 81] on p "Advanced" at bounding box center [133, 77] width 39 height 12
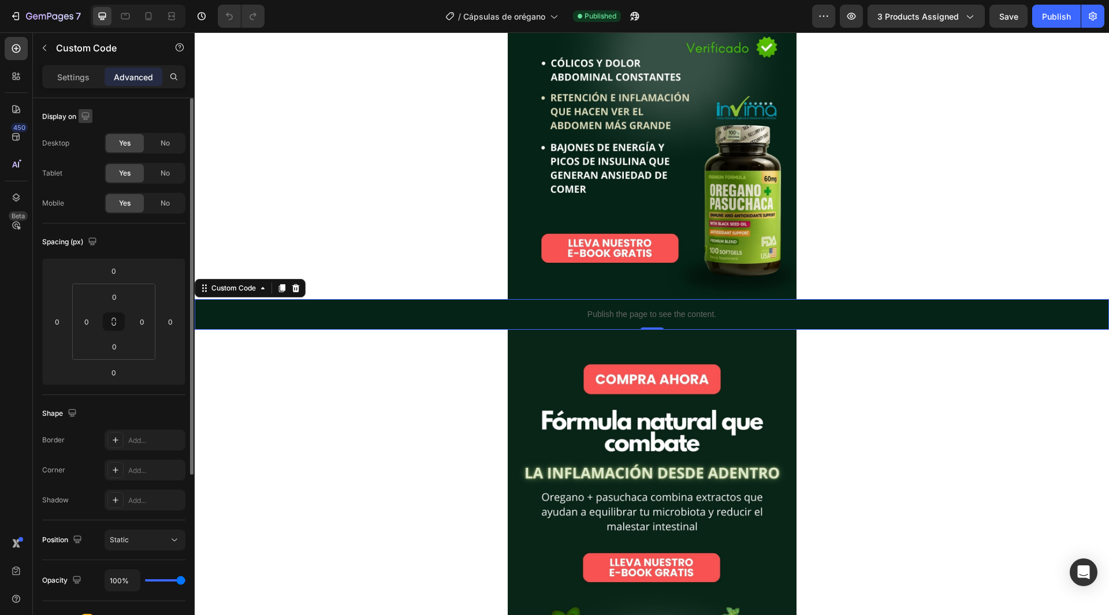
click at [87, 112] on icon "button" at bounding box center [86, 116] width 12 height 12
click at [88, 173] on icon "button" at bounding box center [88, 176] width 12 height 12
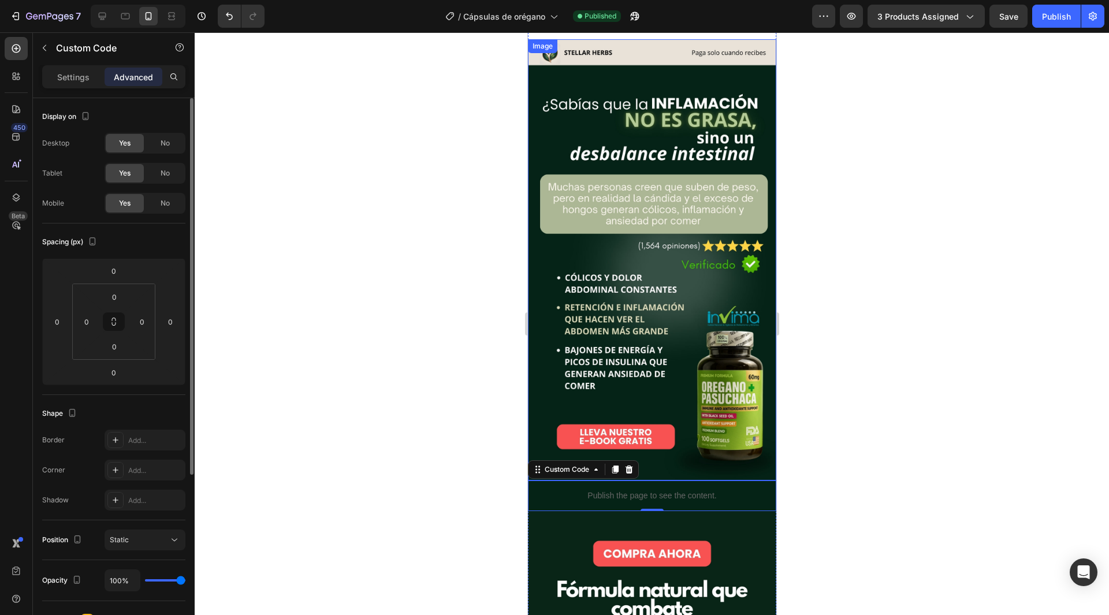
scroll to position [0, 0]
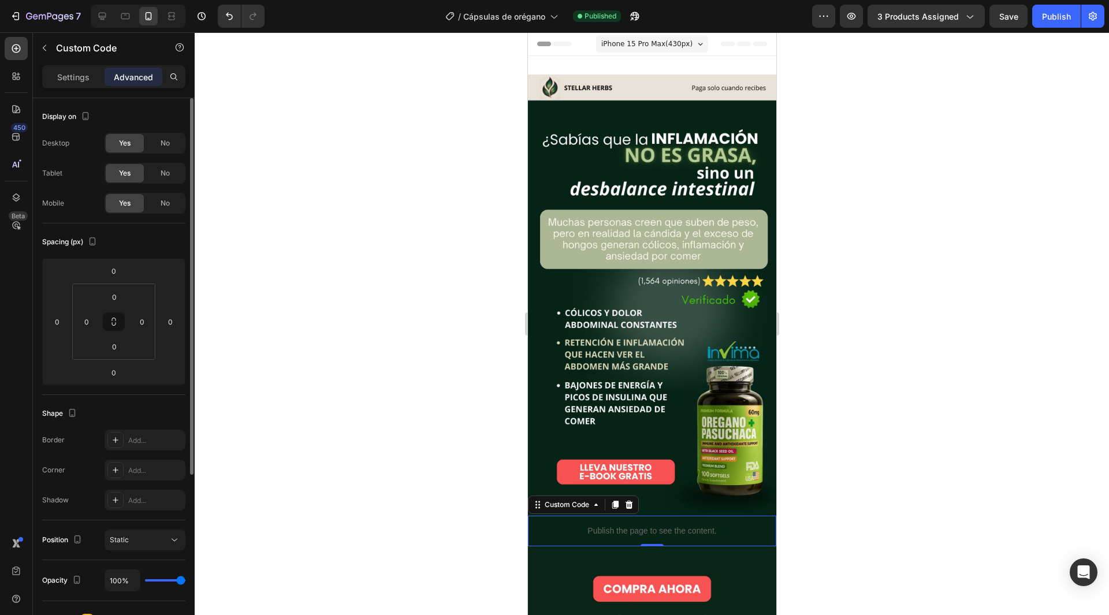
click at [887, 279] on div at bounding box center [652, 323] width 915 height 583
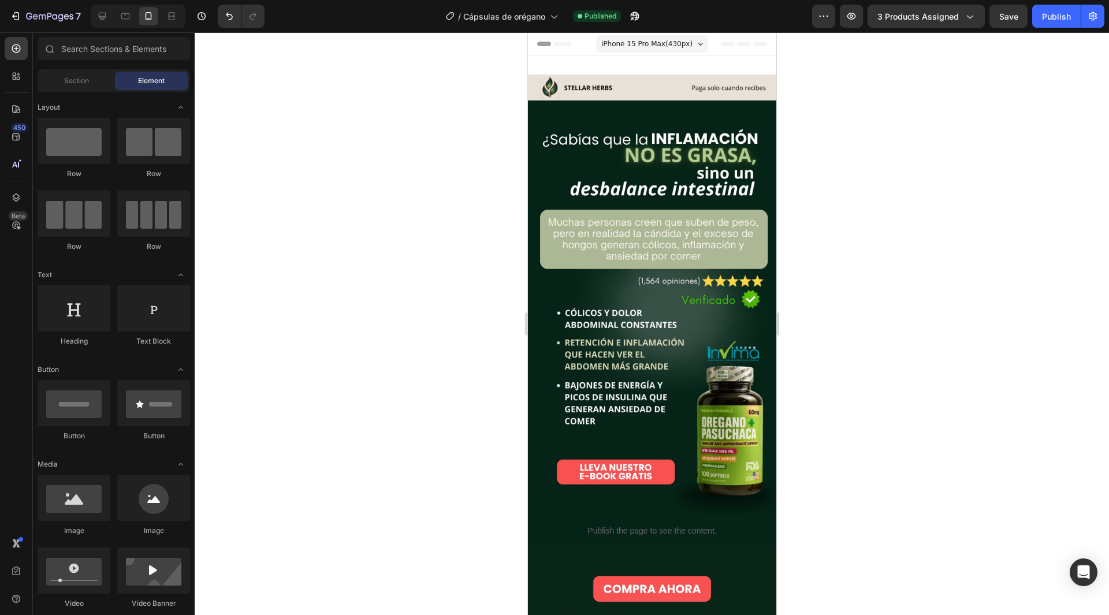
click at [938, 244] on div at bounding box center [652, 323] width 915 height 583
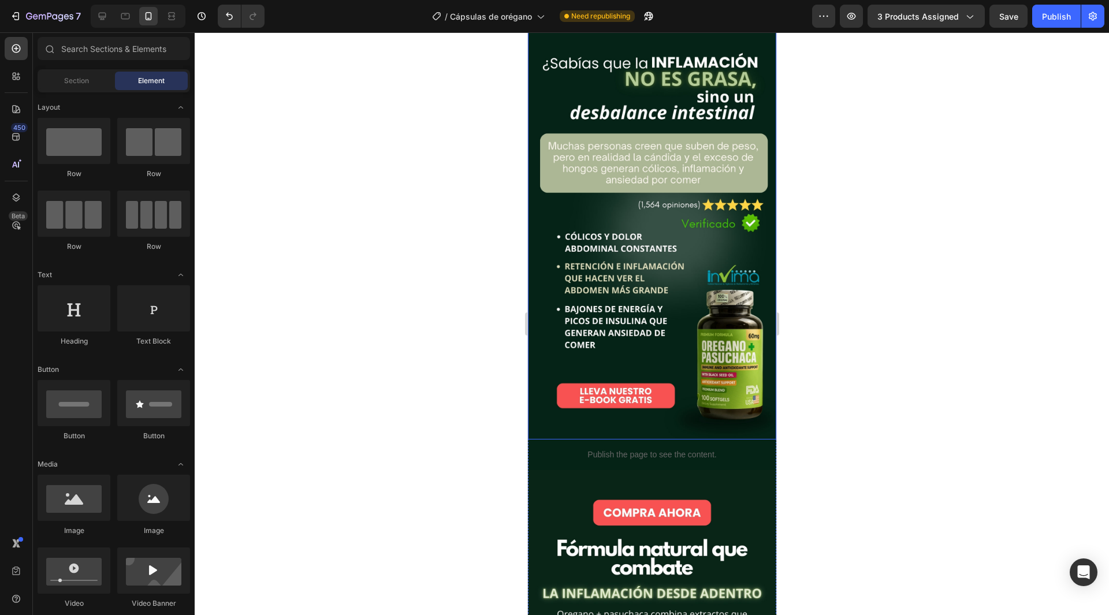
scroll to position [116, 0]
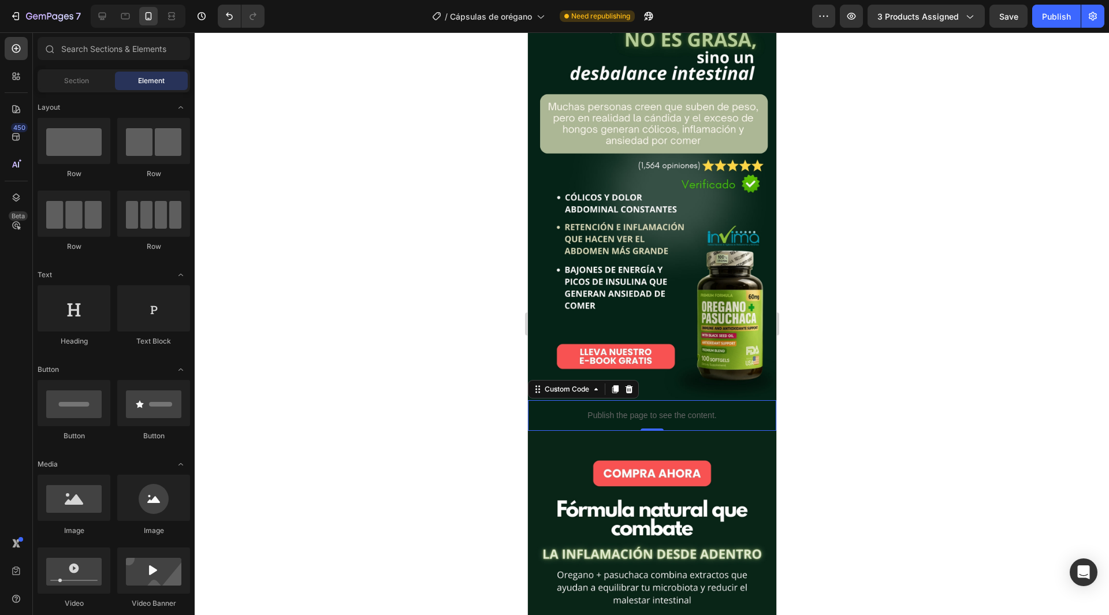
click at [672, 410] on p "Publish the page to see the content." at bounding box center [652, 416] width 248 height 12
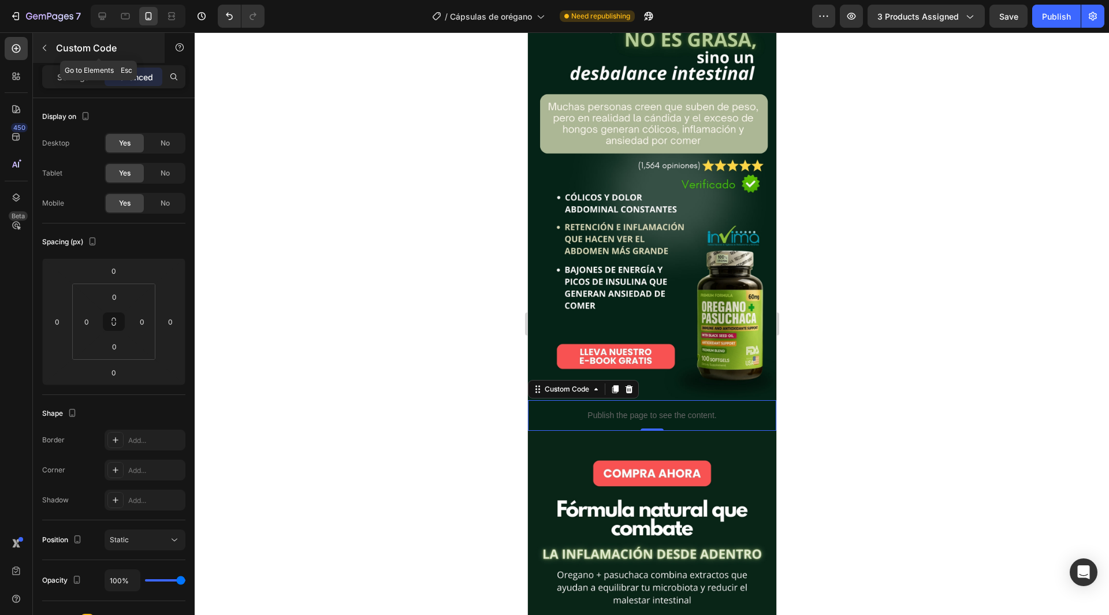
click at [49, 49] on icon "button" at bounding box center [44, 47] width 9 height 9
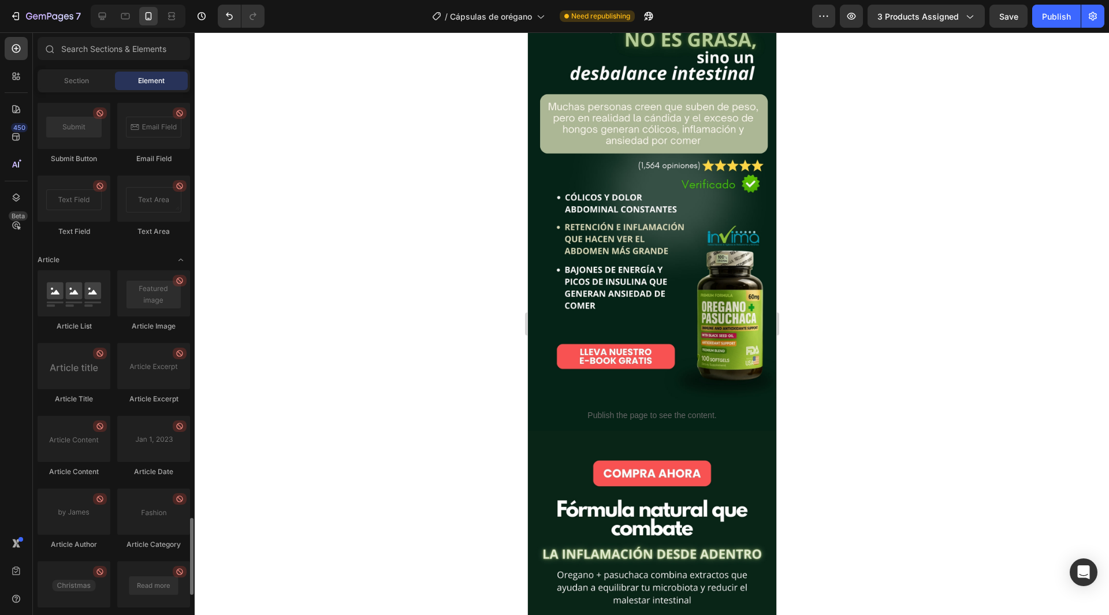
scroll to position [2980, 0]
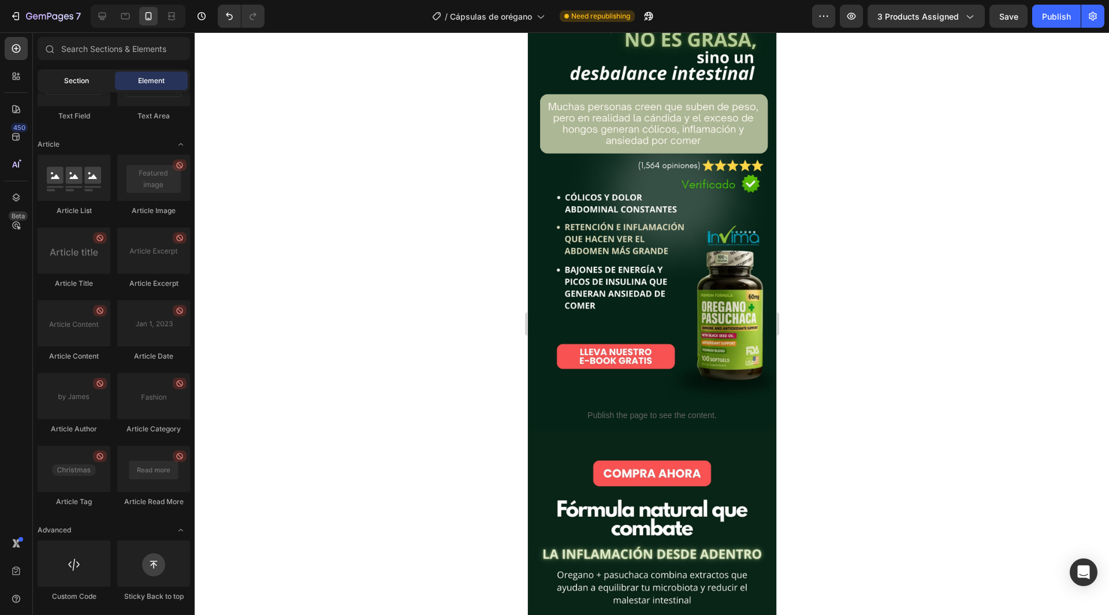
click at [72, 80] on span "Section" at bounding box center [76, 81] width 25 height 10
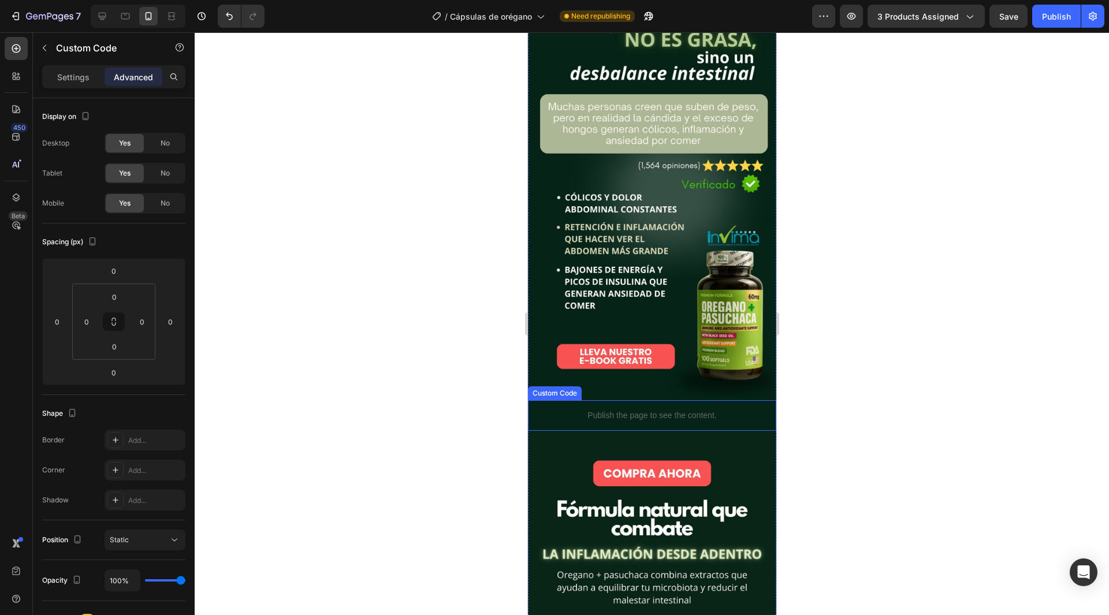
click at [658, 410] on p "Publish the page to see the content." at bounding box center [652, 416] width 248 height 12
click at [352, 385] on div at bounding box center [652, 323] width 915 height 583
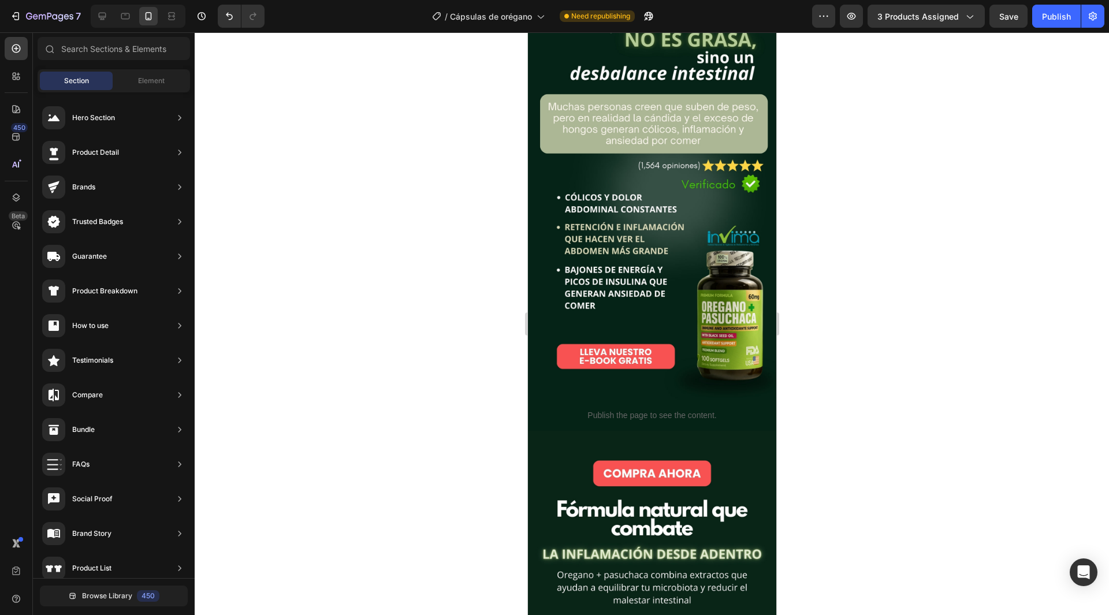
click at [952, 398] on div at bounding box center [652, 323] width 915 height 583
click at [1080, 570] on icon "Open Intercom Messenger" at bounding box center [1083, 572] width 13 height 15
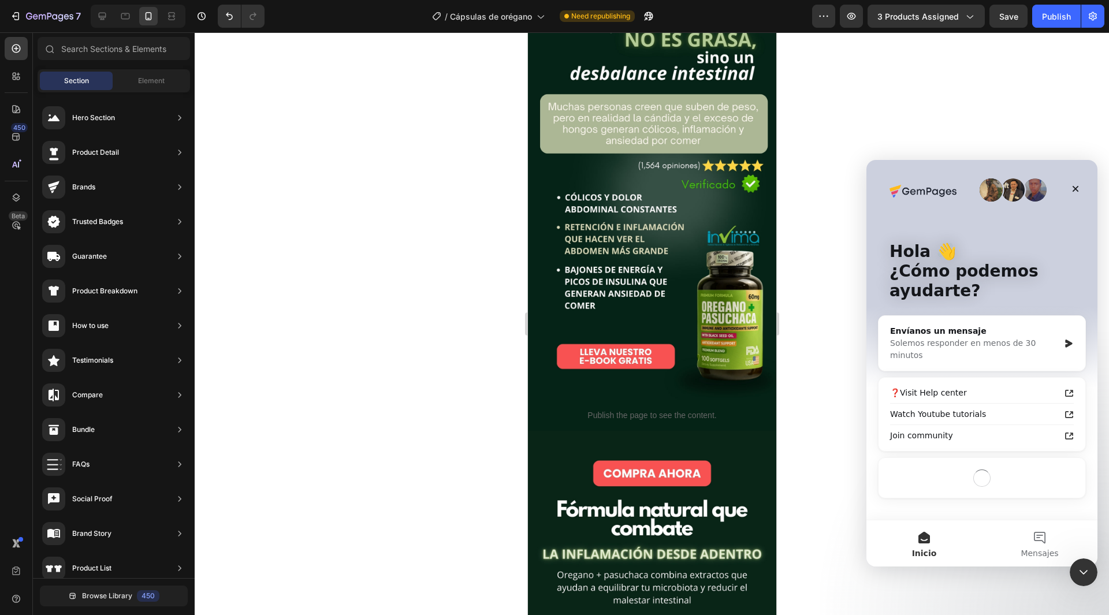
scroll to position [0, 0]
click at [953, 336] on div "Envíanos un mensaje" at bounding box center [974, 331] width 169 height 12
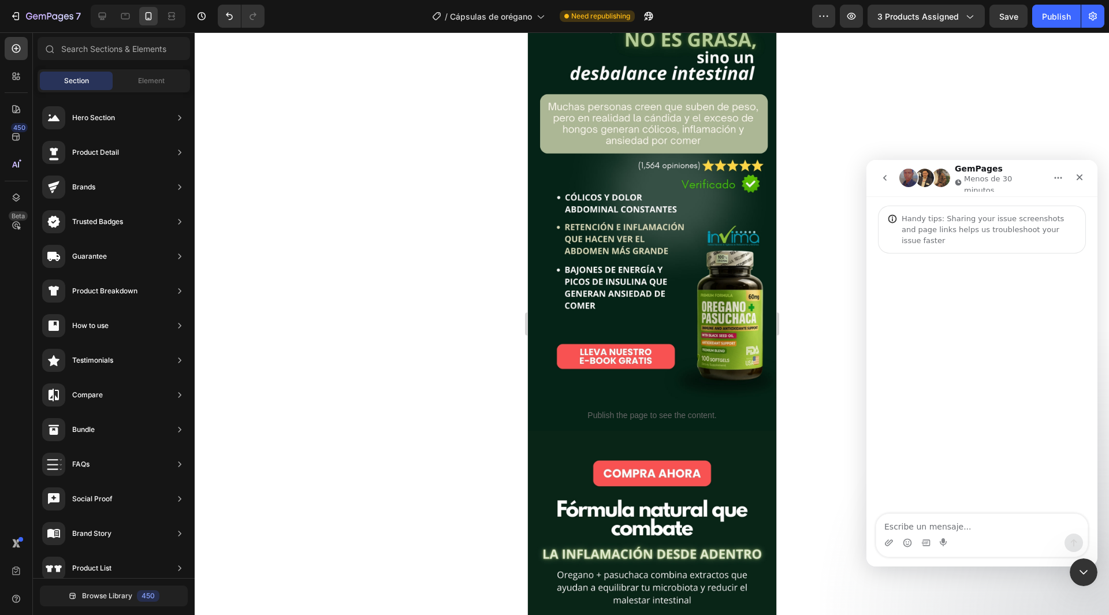
click at [987, 527] on textarea "Escribe un mensaje..." at bounding box center [981, 524] width 211 height 20
type textarea "hola tengo un problema"
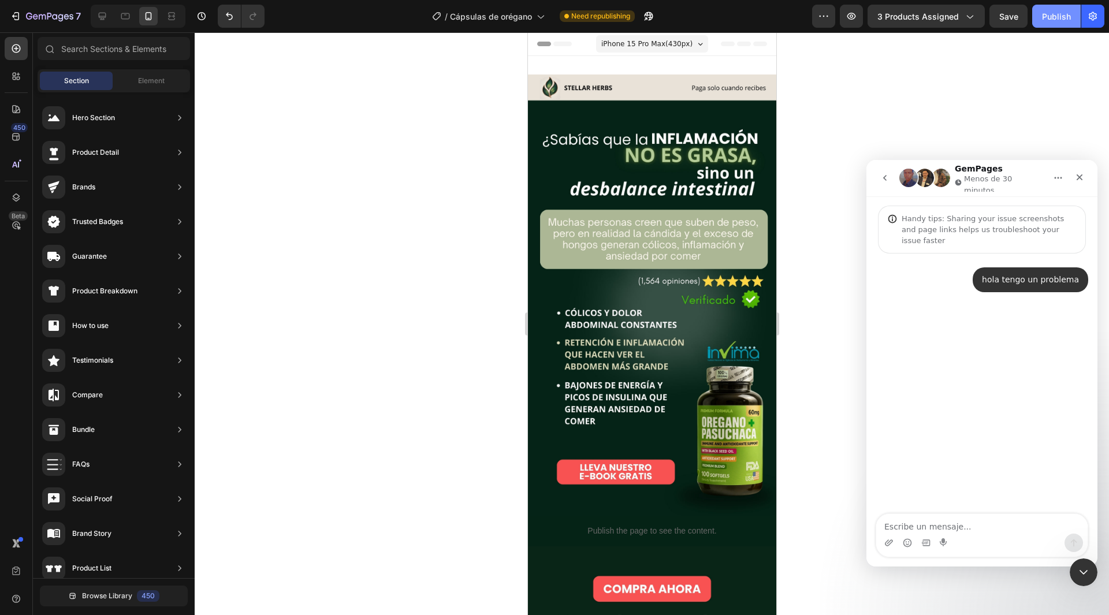
click at [1037, 17] on button "Publish" at bounding box center [1056, 16] width 49 height 23
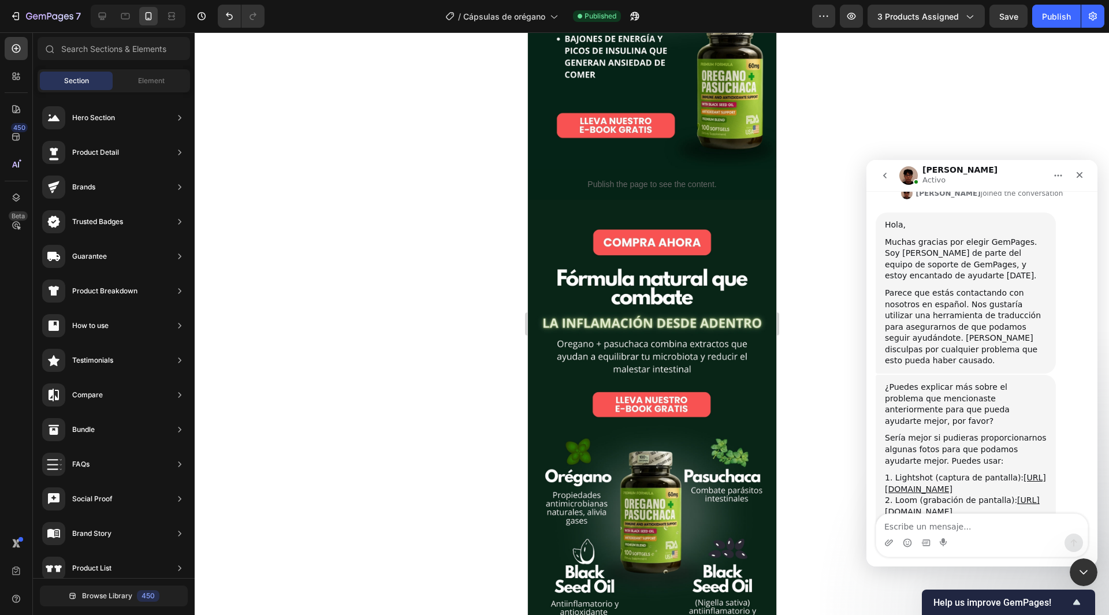
scroll to position [254, 0]
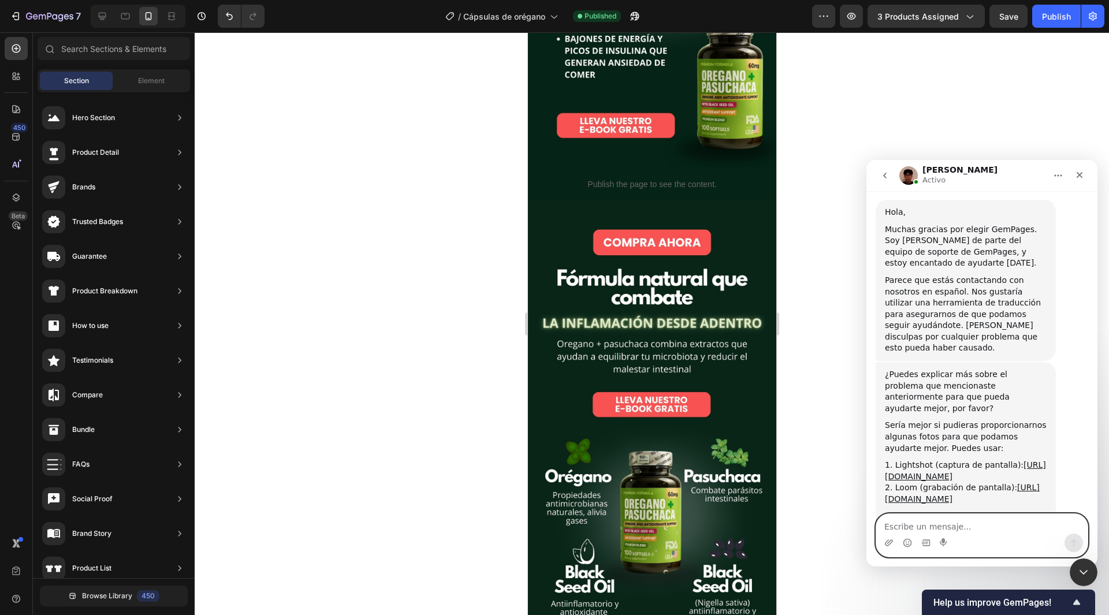
click at [949, 533] on textarea "Escribe un mensaje..." at bounding box center [981, 524] width 211 height 20
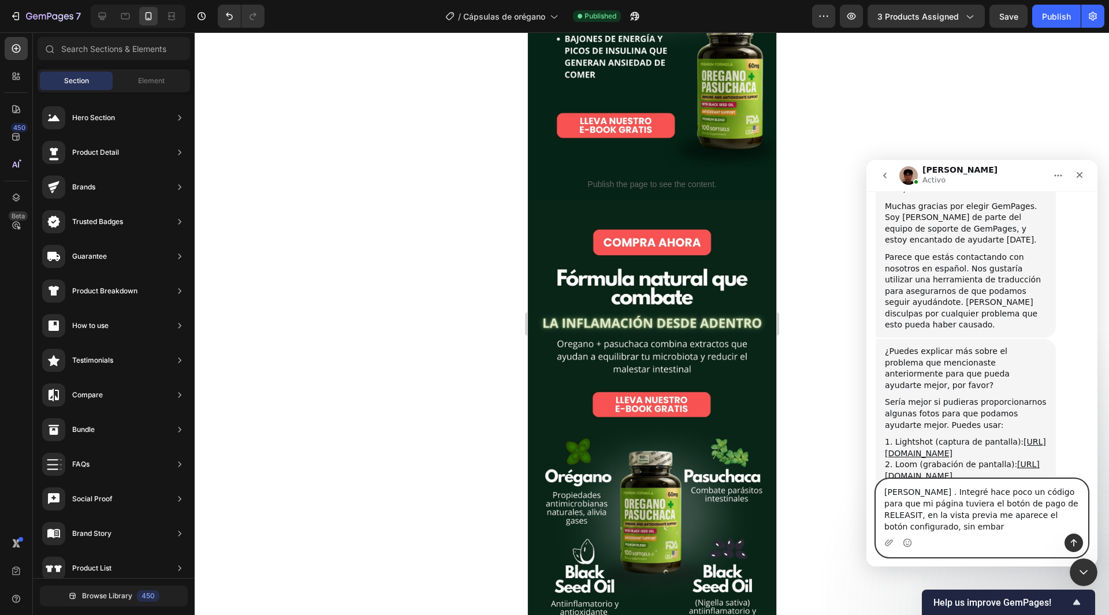
scroll to position [289, 0]
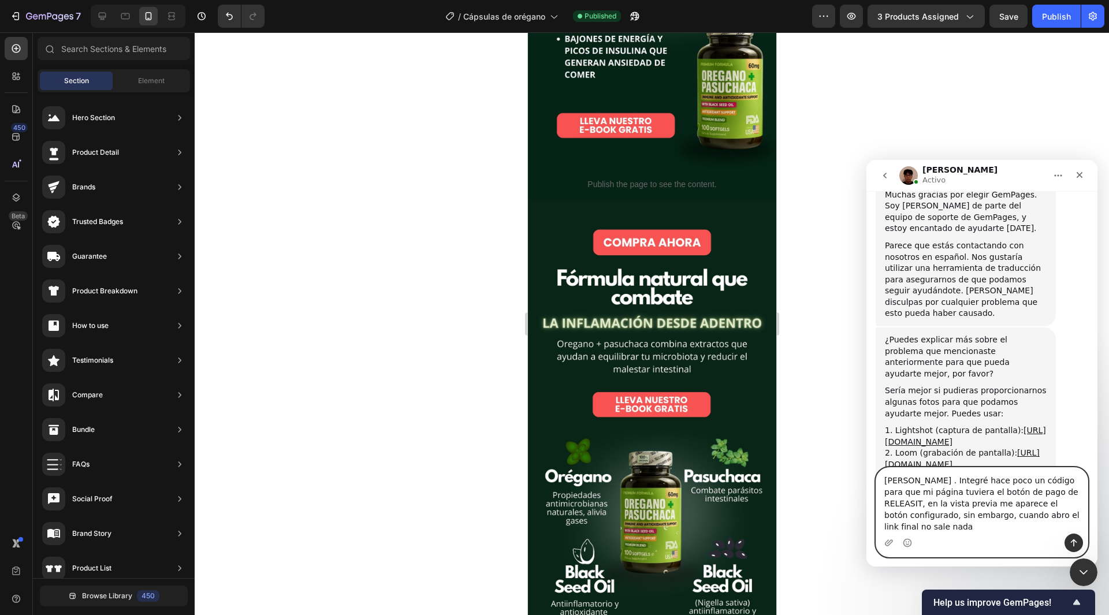
type textarea "Hola Kyle . Integré hace poco un código para que mi página tuviera el botón de …"
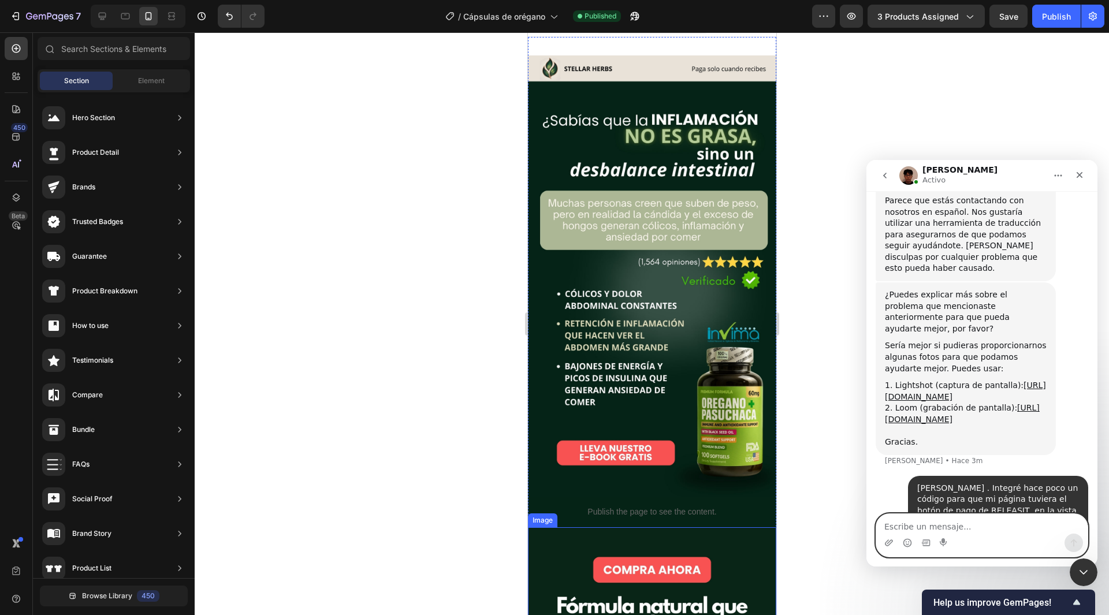
scroll to position [0, 0]
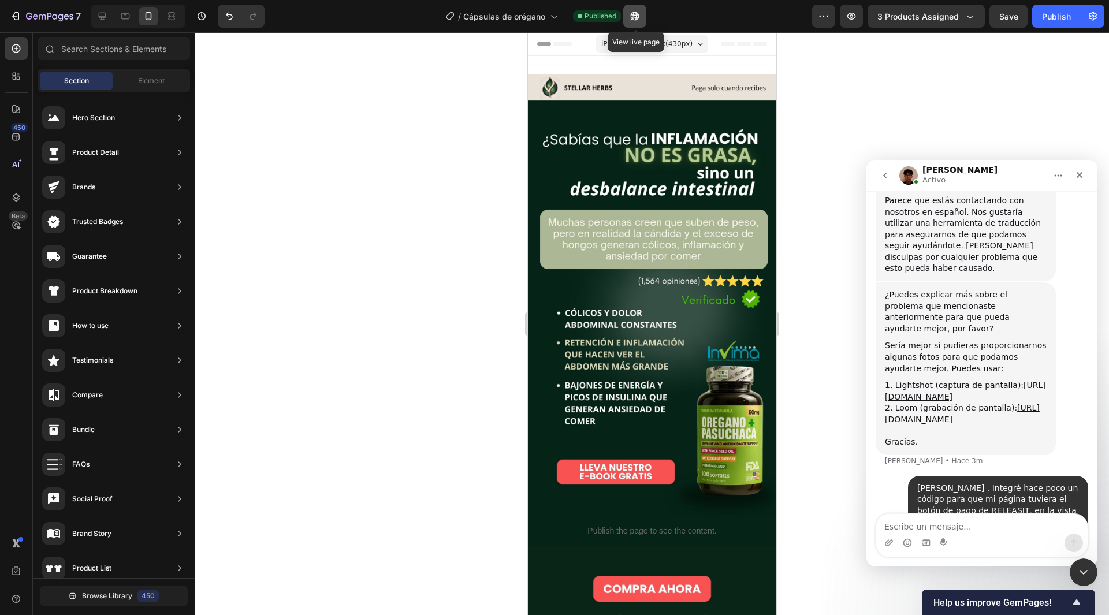
click at [640, 18] on icon "button" at bounding box center [635, 16] width 9 height 9
click at [29, 12] on icon "button" at bounding box center [49, 17] width 47 height 10
